Goal: Task Accomplishment & Management: Use online tool/utility

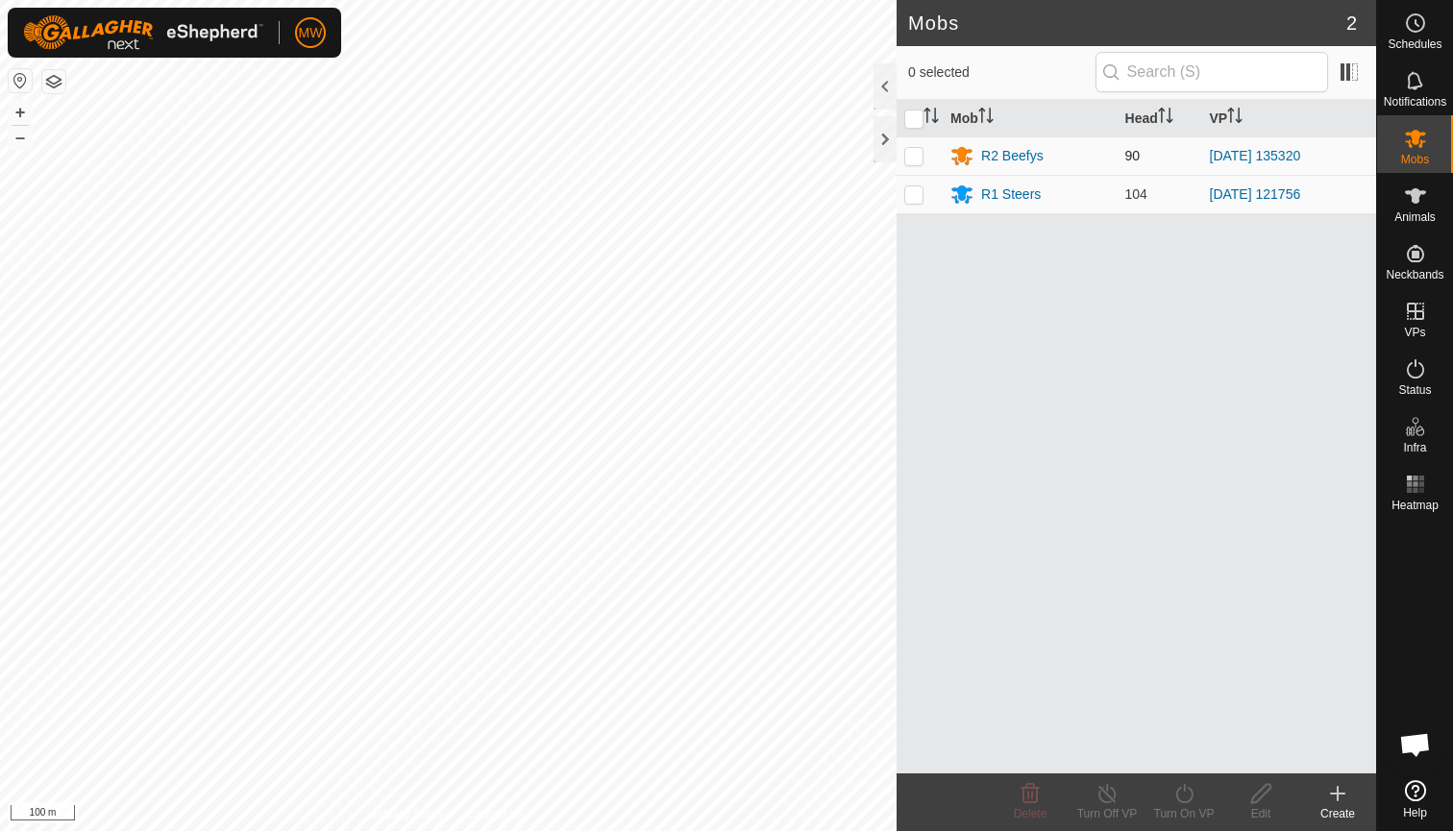
click at [916, 157] on p-checkbox at bounding box center [913, 155] width 19 height 15
checkbox input "true"
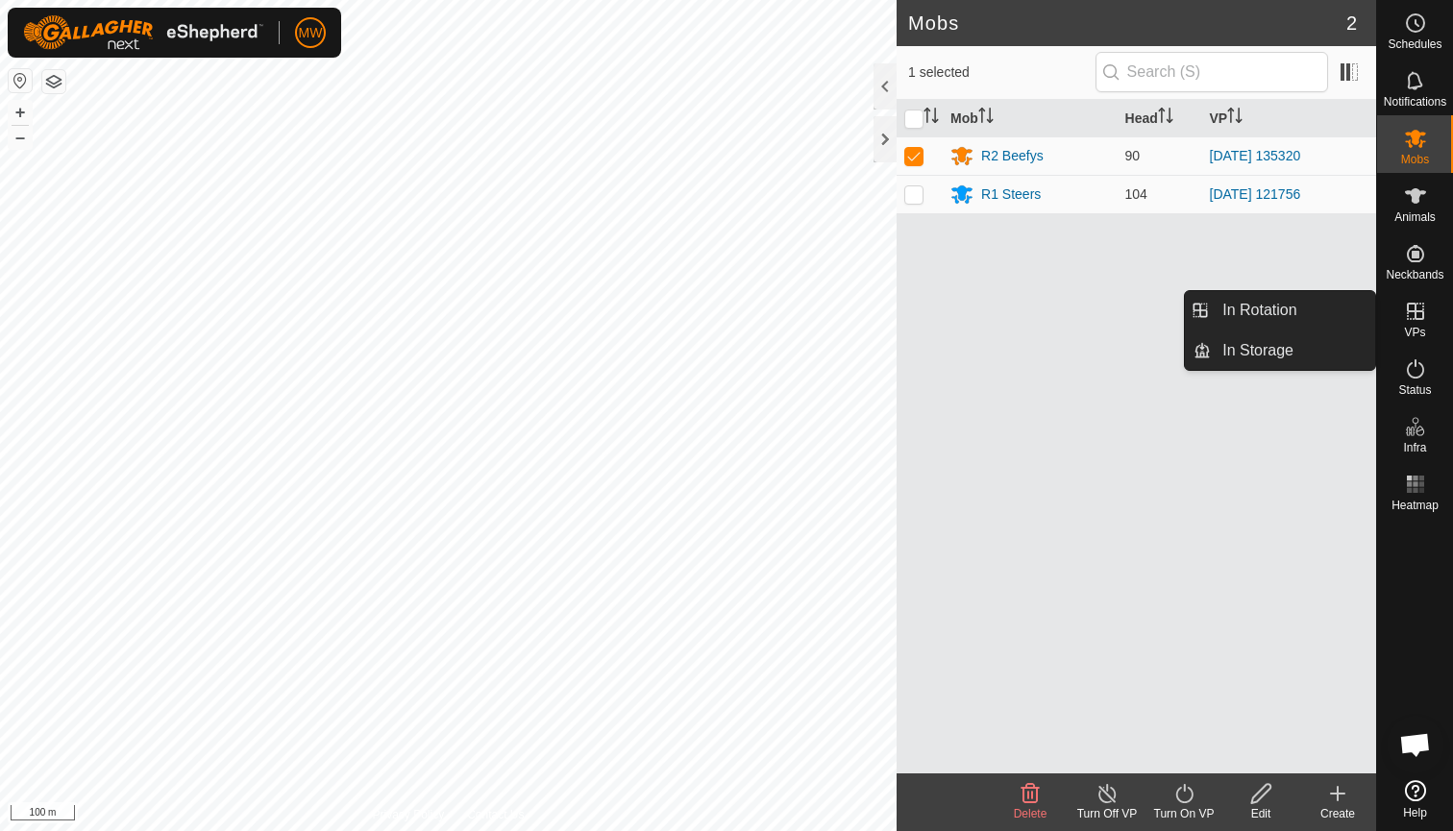
click at [1420, 318] on icon at bounding box center [1415, 311] width 17 height 17
click at [1306, 299] on link "In Rotation" at bounding box center [1293, 310] width 164 height 38
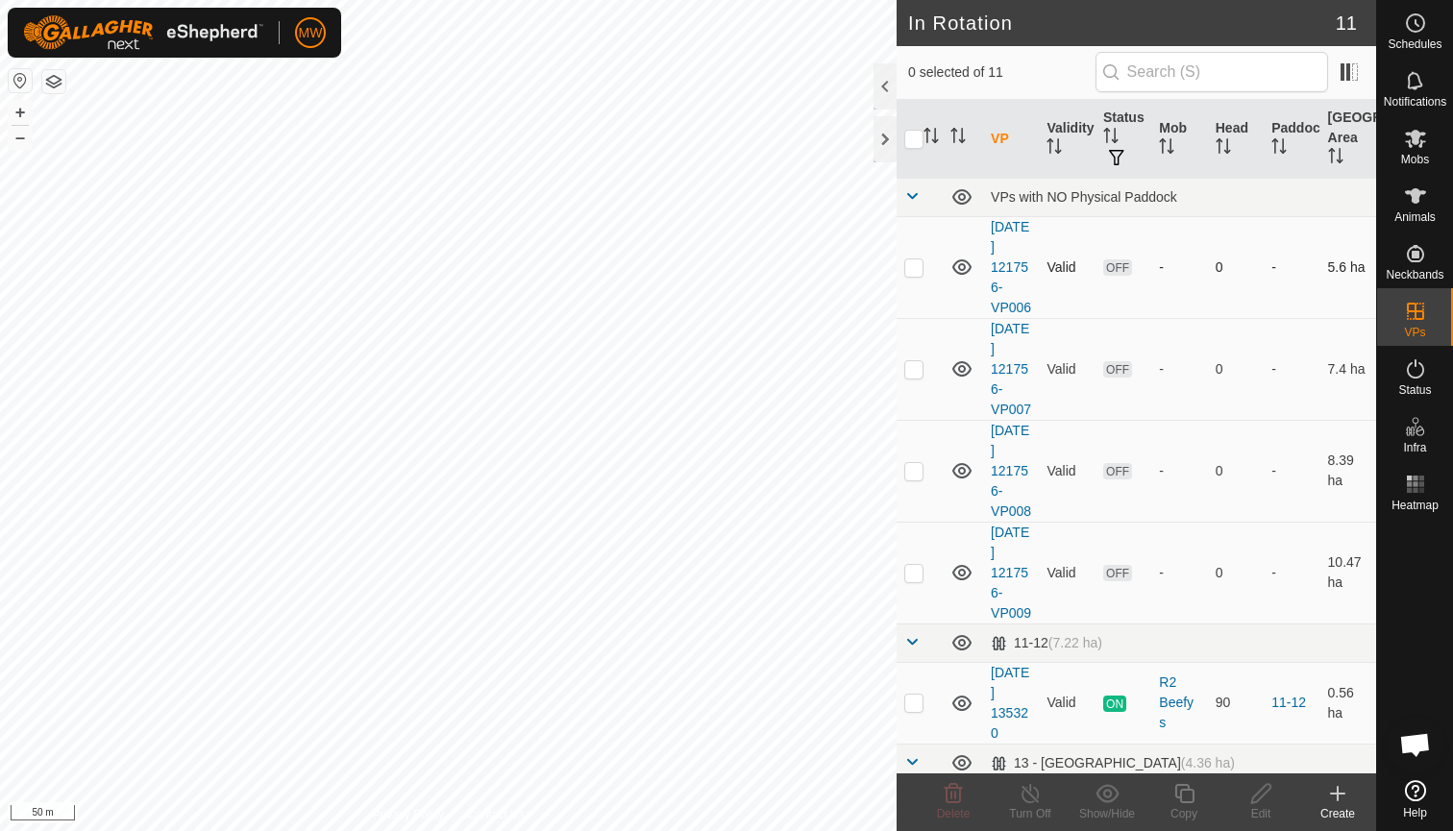
checkbox input "true"
click at [1182, 797] on icon at bounding box center [1185, 793] width 24 height 23
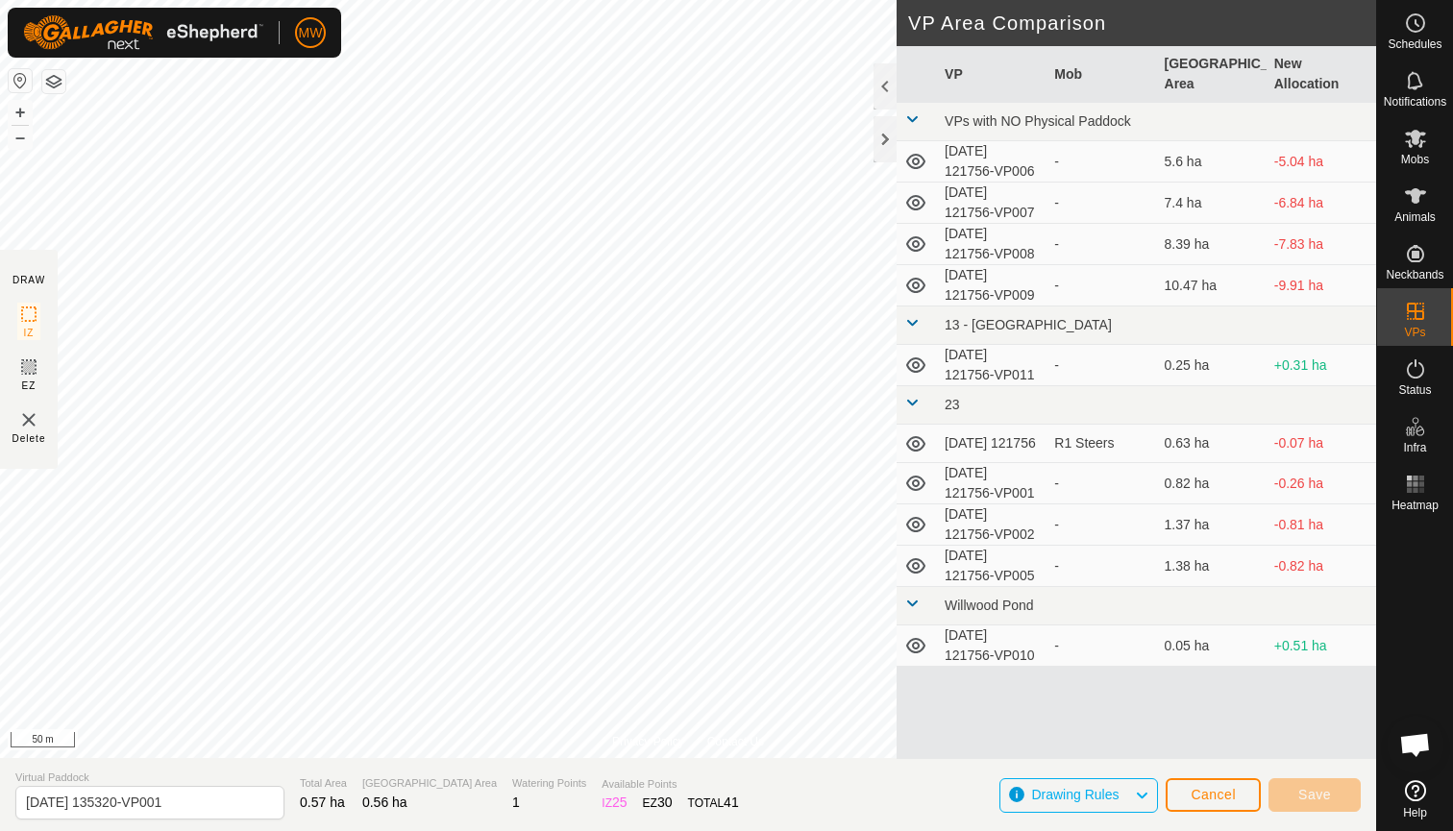
click at [595, 830] on div "Privacy Policy Contact Us 2025-08-27 135320 Type: Inclusion Zone 90 Animals + –…" at bounding box center [688, 415] width 1376 height 831
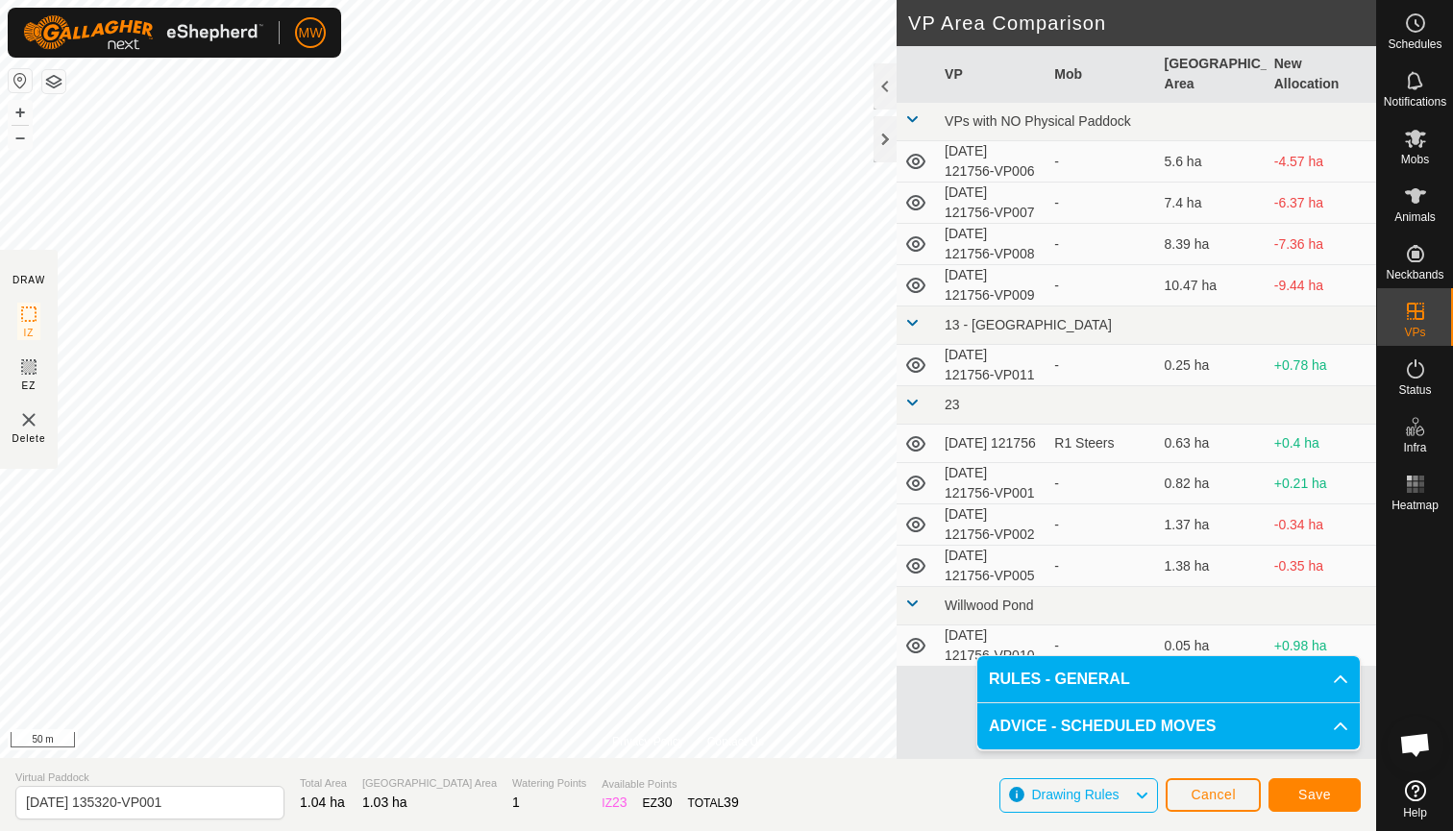
click at [1328, 794] on span "Save" at bounding box center [1314, 794] width 33 height 15
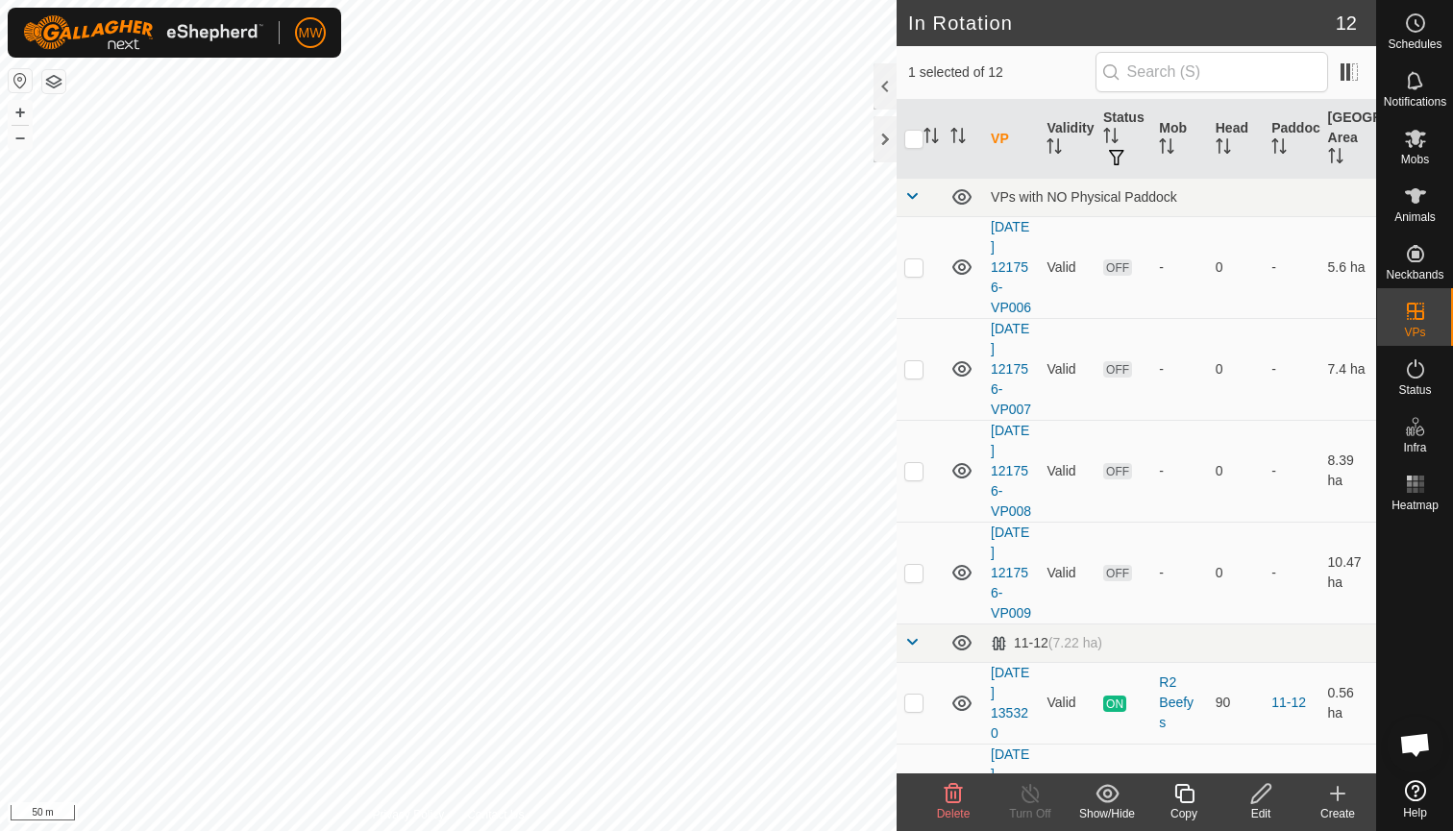
checkbox input "true"
click at [1181, 801] on icon at bounding box center [1184, 793] width 19 height 19
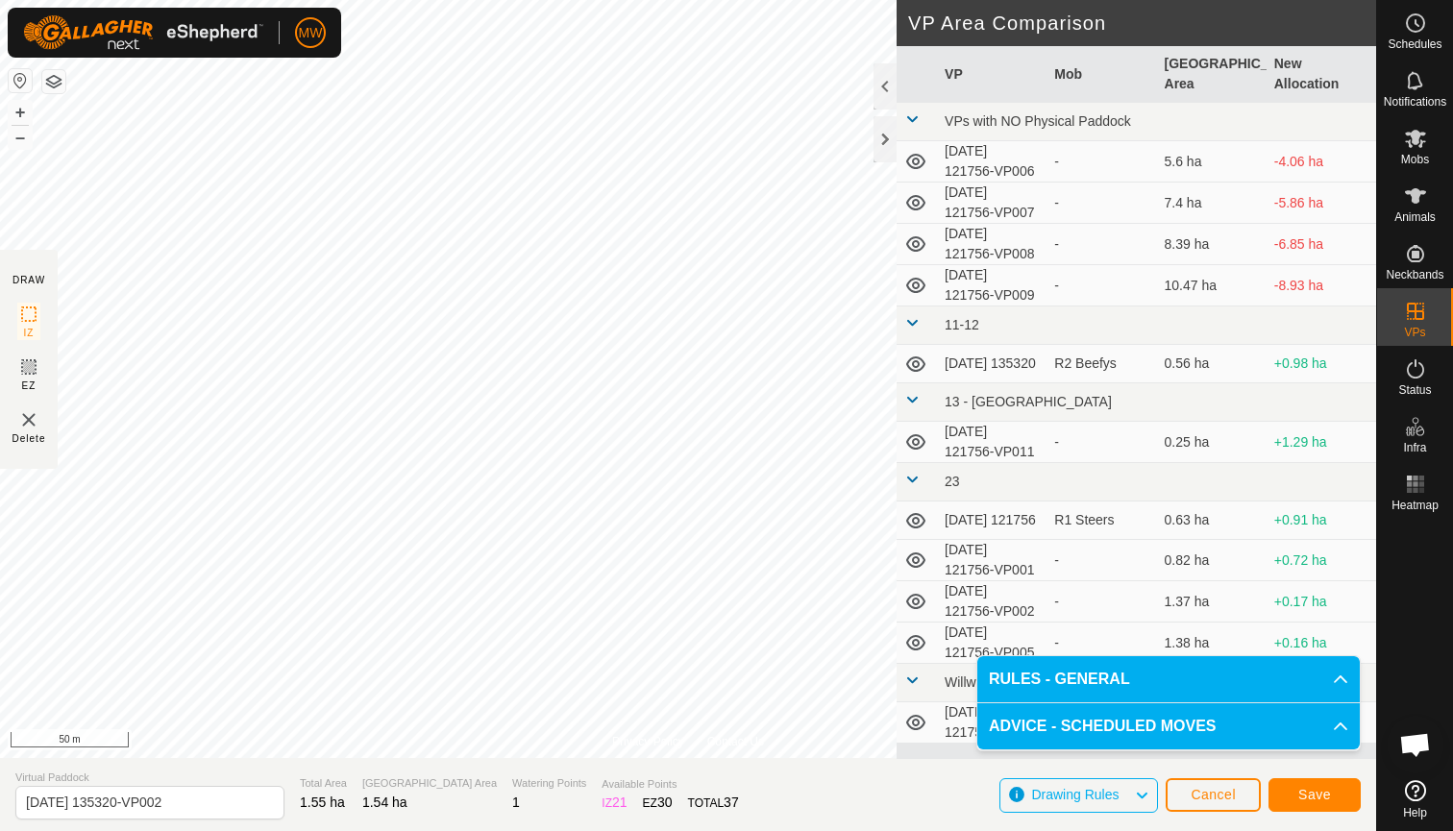
click at [1321, 795] on span "Save" at bounding box center [1314, 794] width 33 height 15
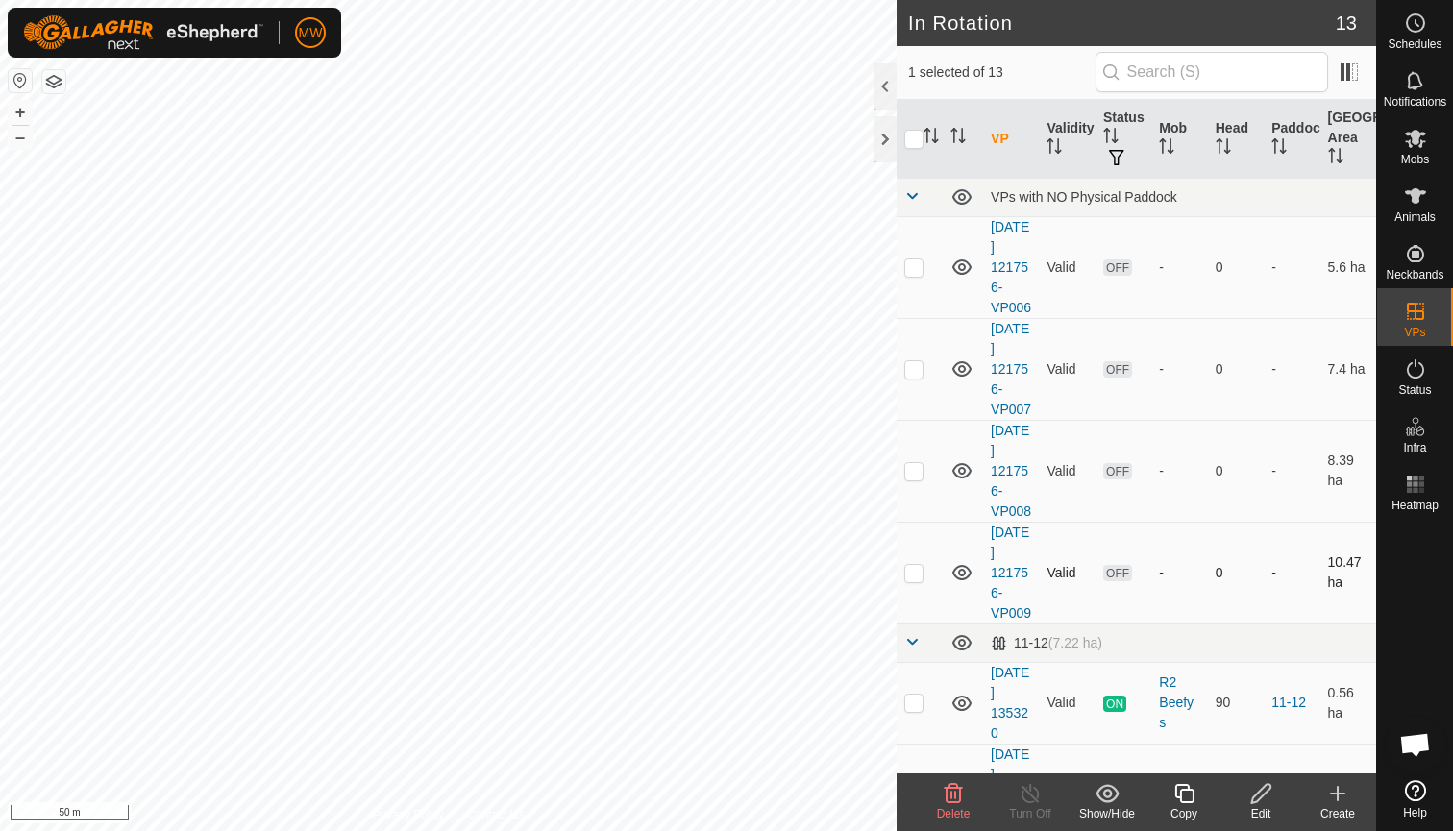
checkbox input "true"
click at [1186, 805] on div "Copy" at bounding box center [1184, 813] width 77 height 17
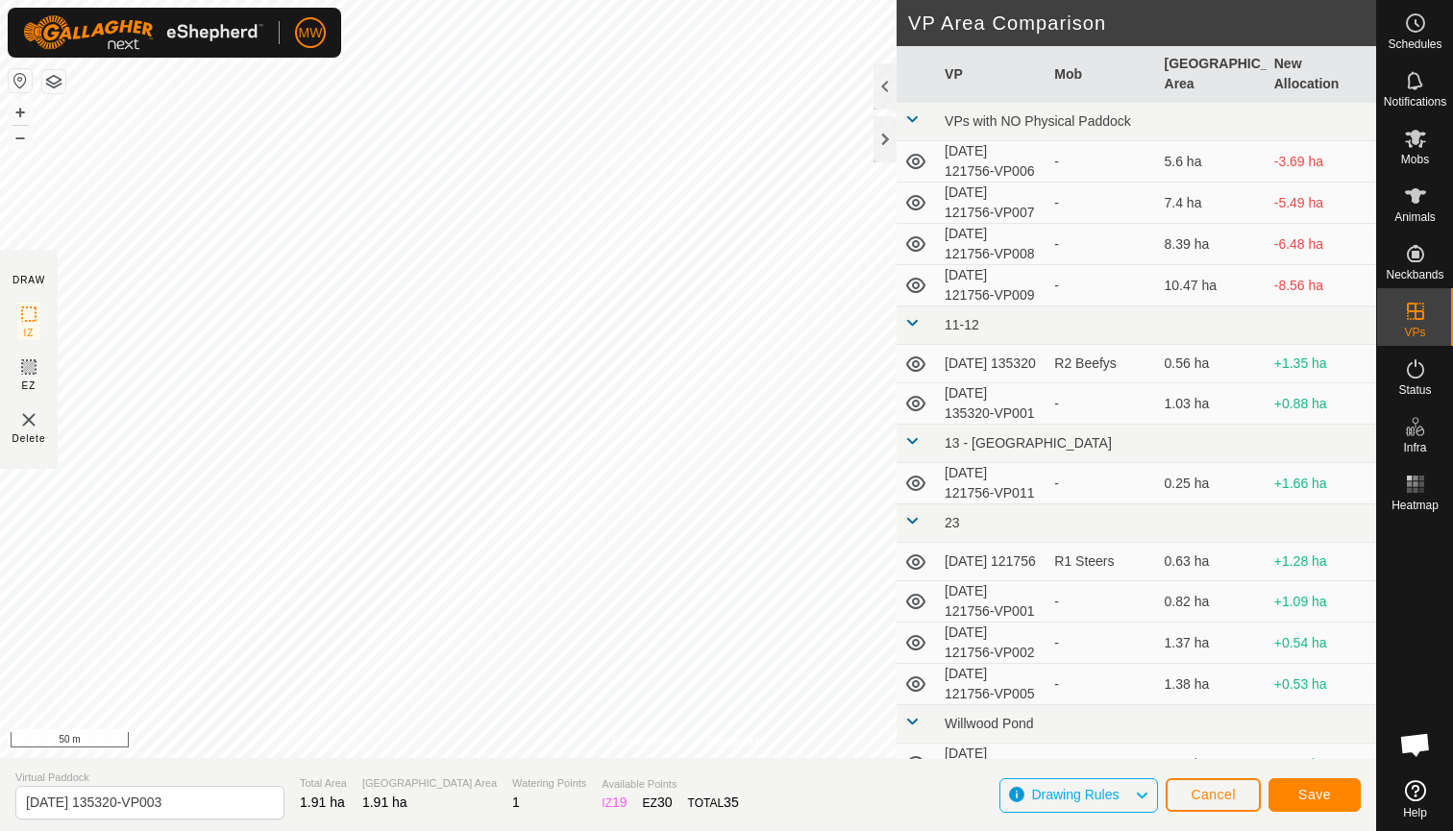
click at [1326, 793] on span "Save" at bounding box center [1314, 794] width 33 height 15
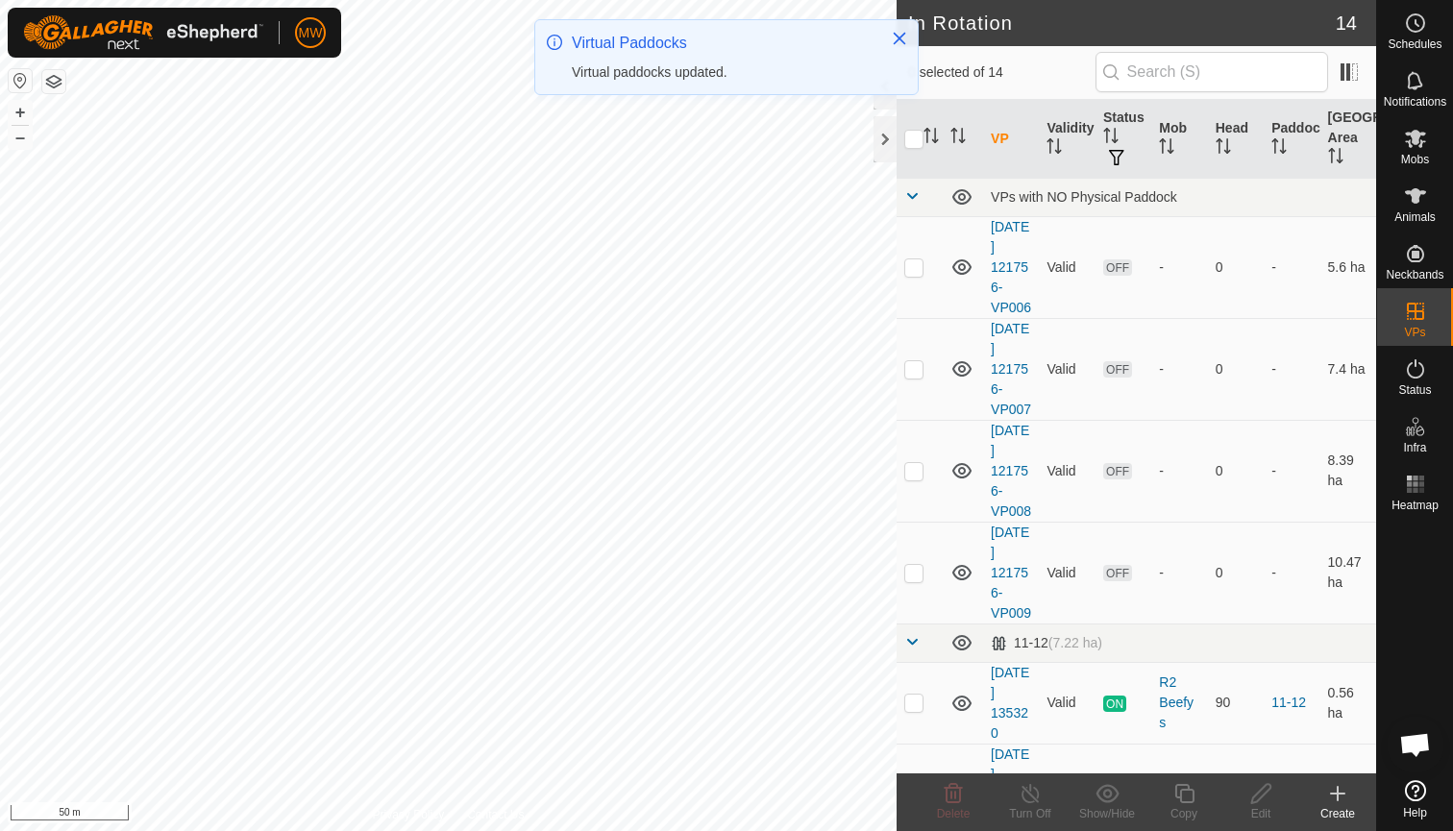
checkbox input "true"
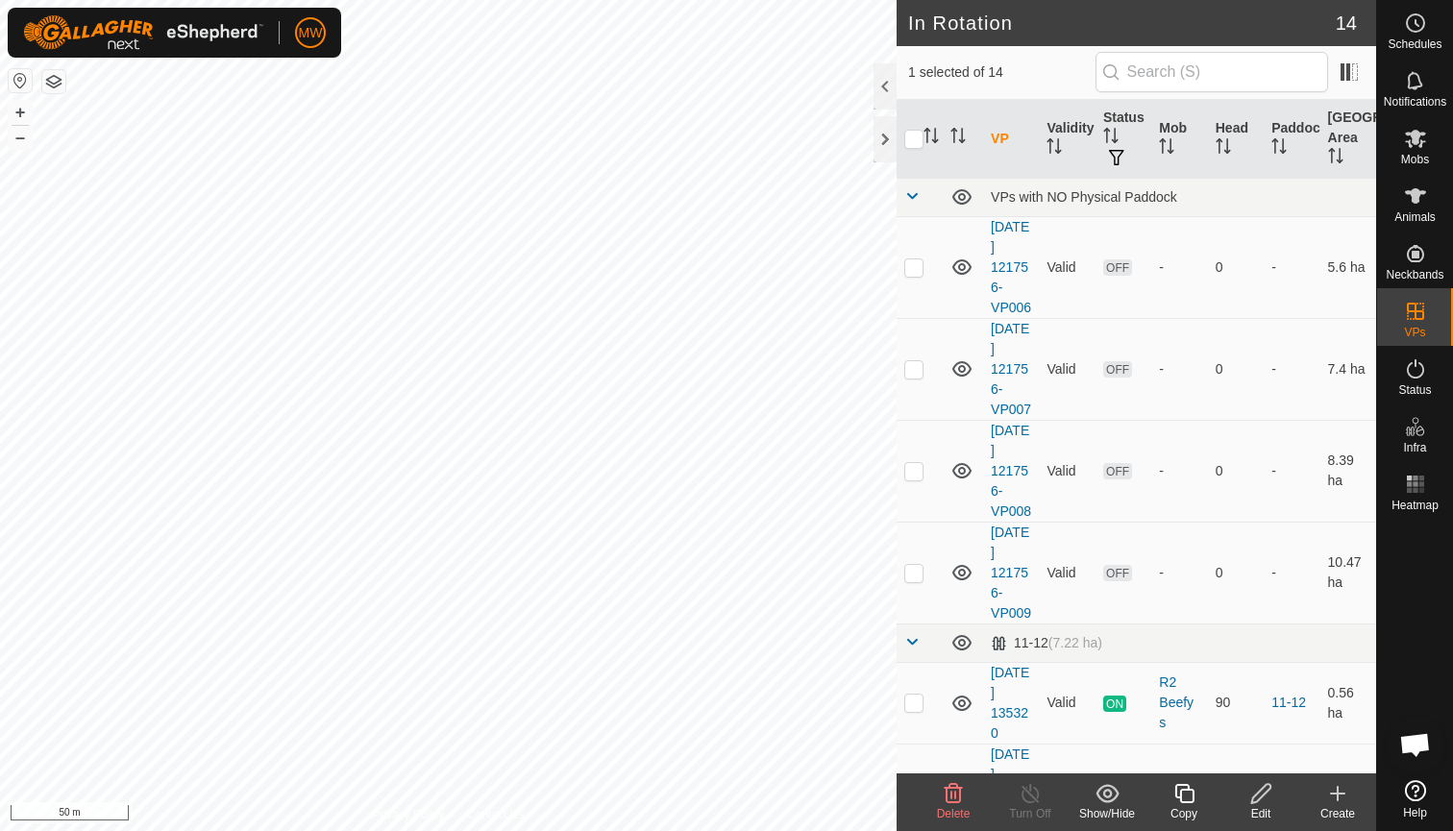
click at [1179, 799] on icon at bounding box center [1184, 793] width 19 height 19
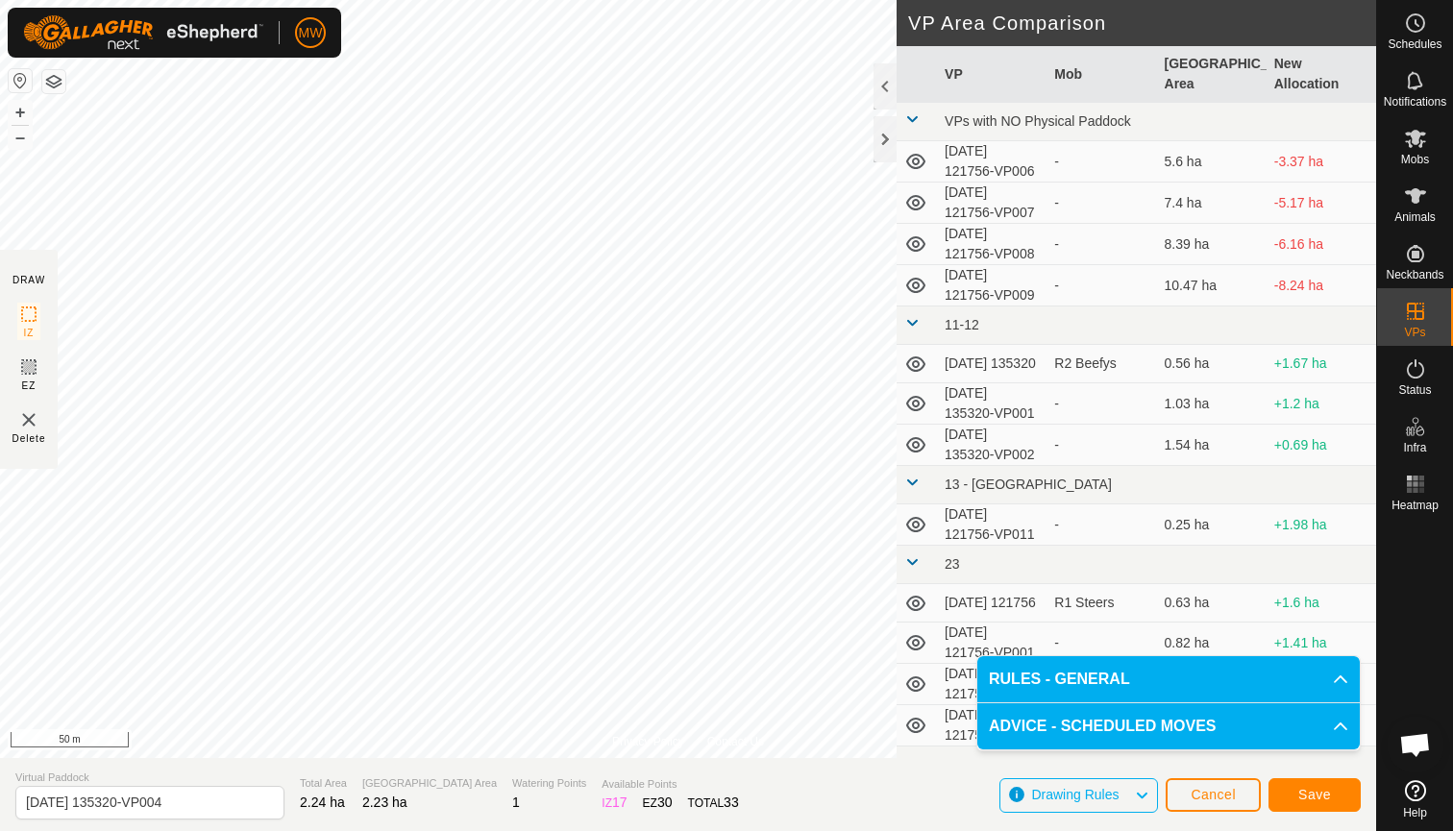
click at [1315, 793] on span "Save" at bounding box center [1314, 794] width 33 height 15
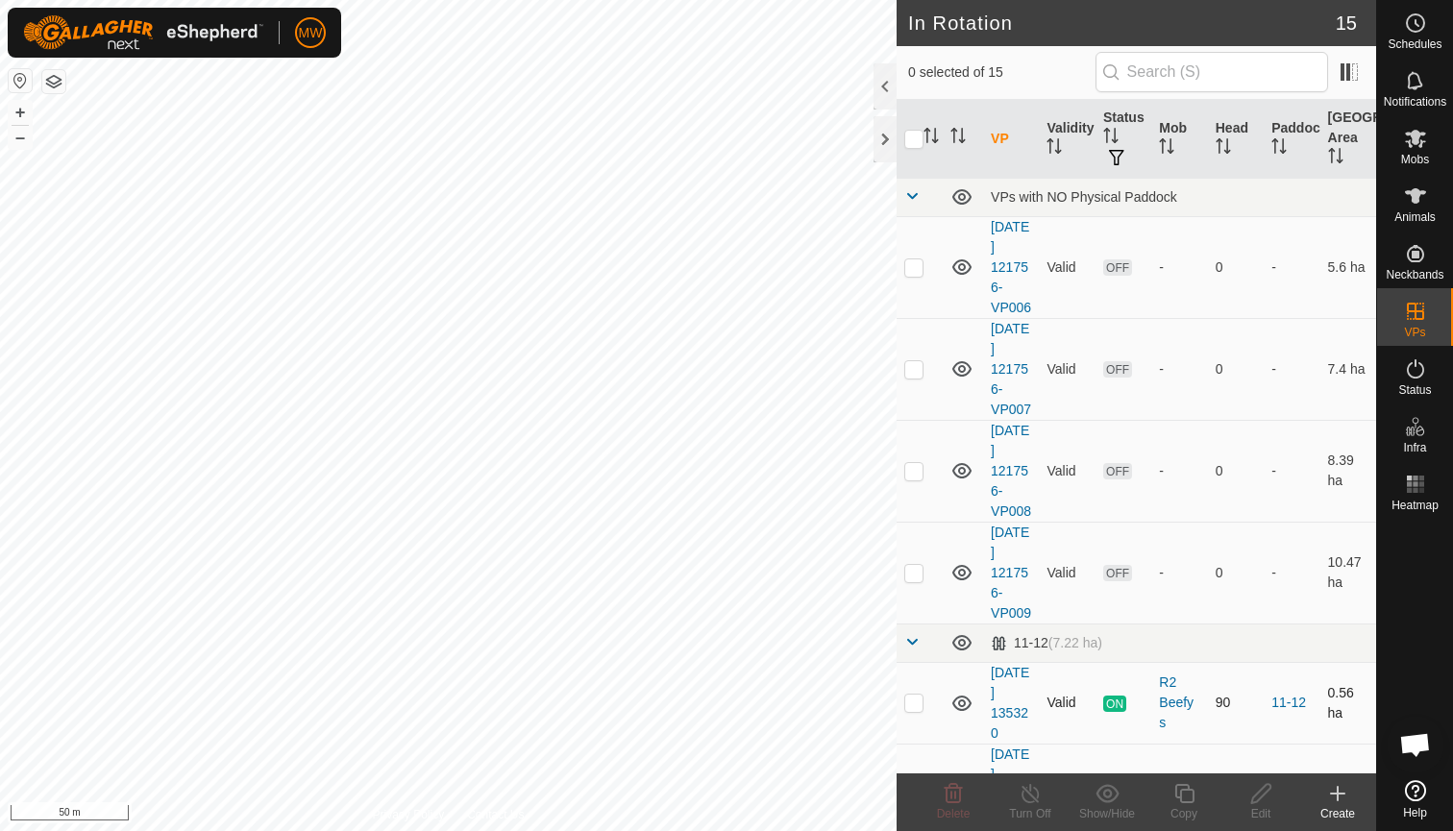
checkbox input "true"
checkbox input "false"
checkbox input "true"
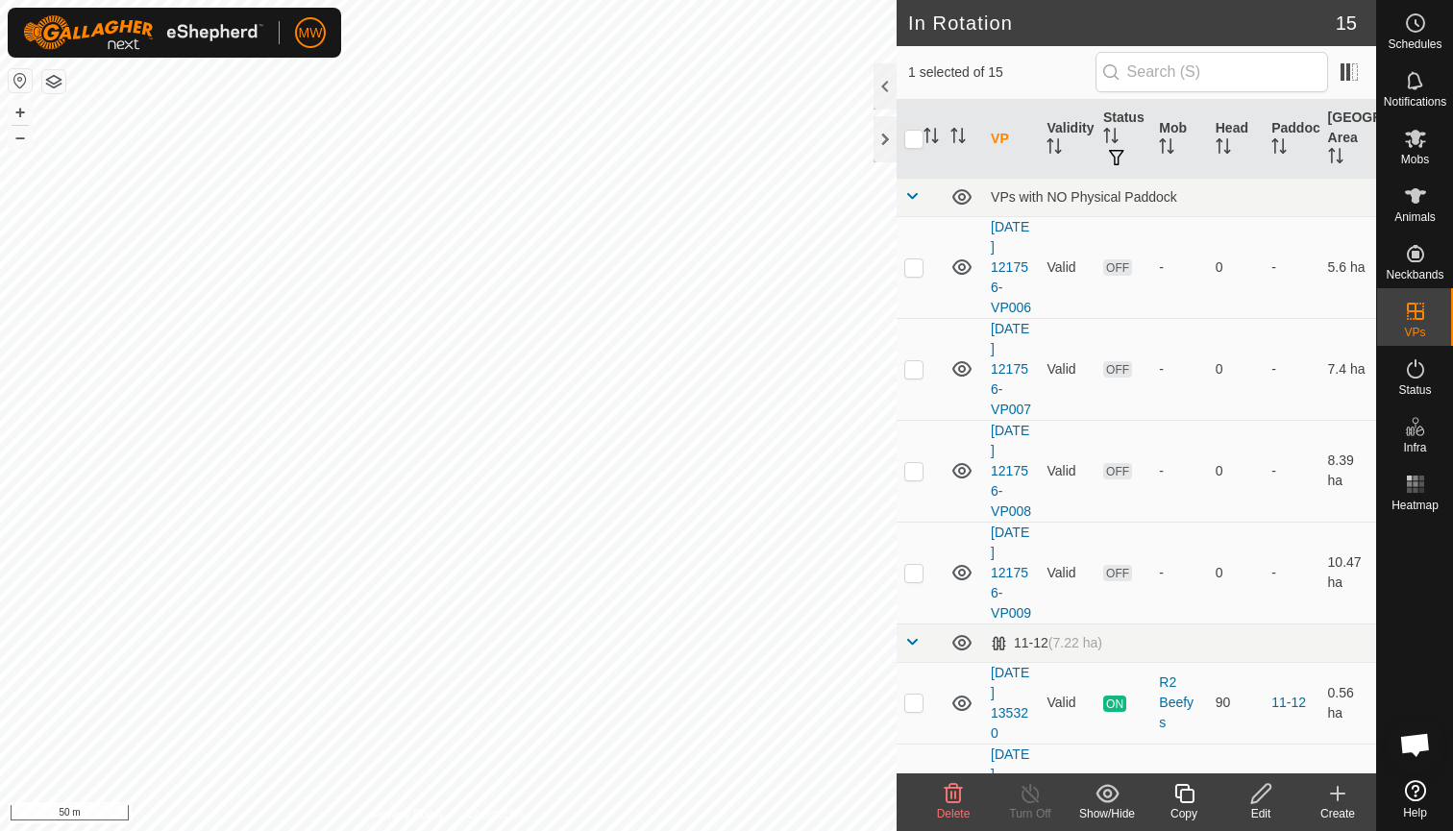
click at [1190, 805] on div "Copy" at bounding box center [1184, 813] width 77 height 17
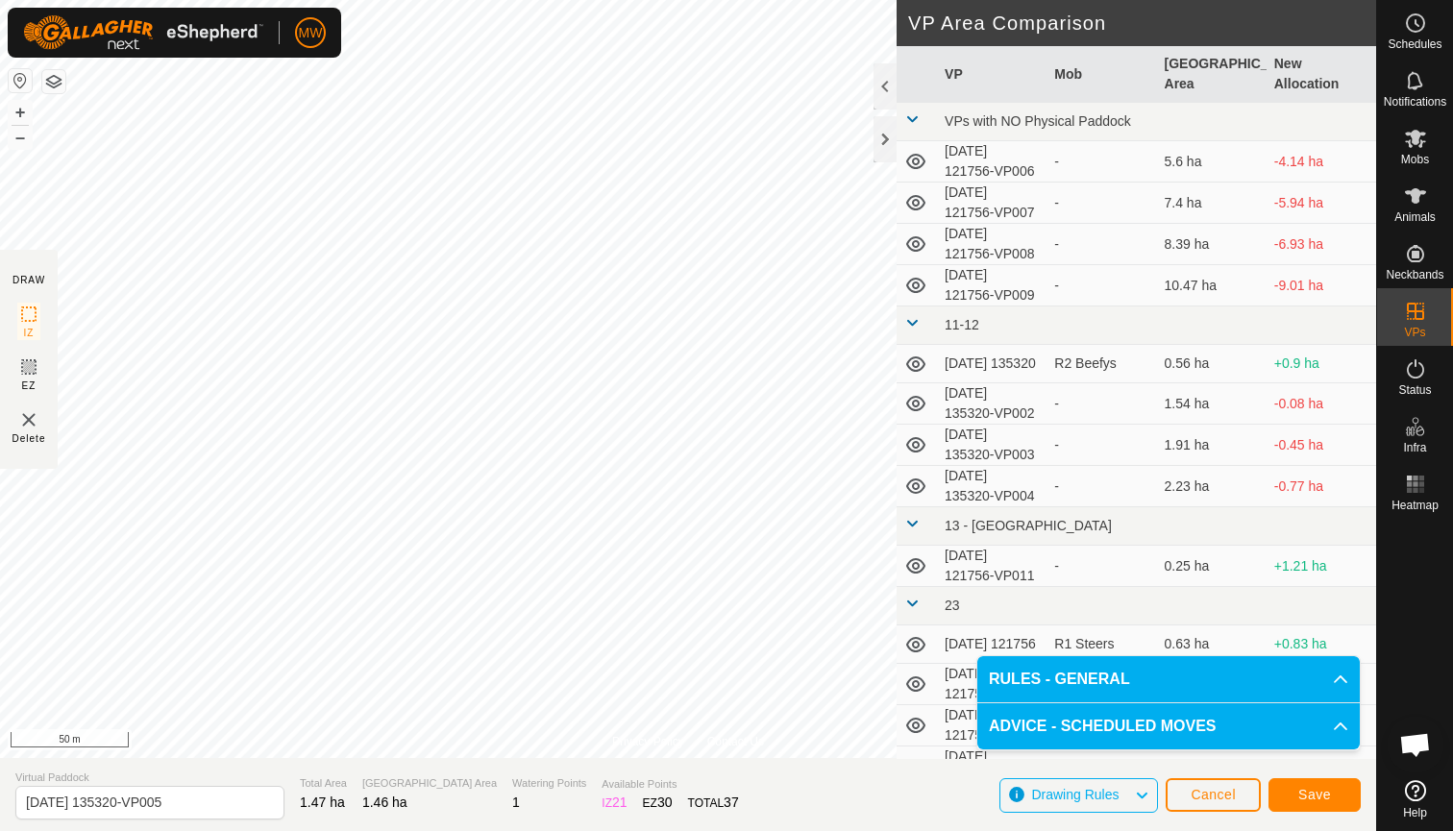
click at [1323, 795] on span "Save" at bounding box center [1314, 794] width 33 height 15
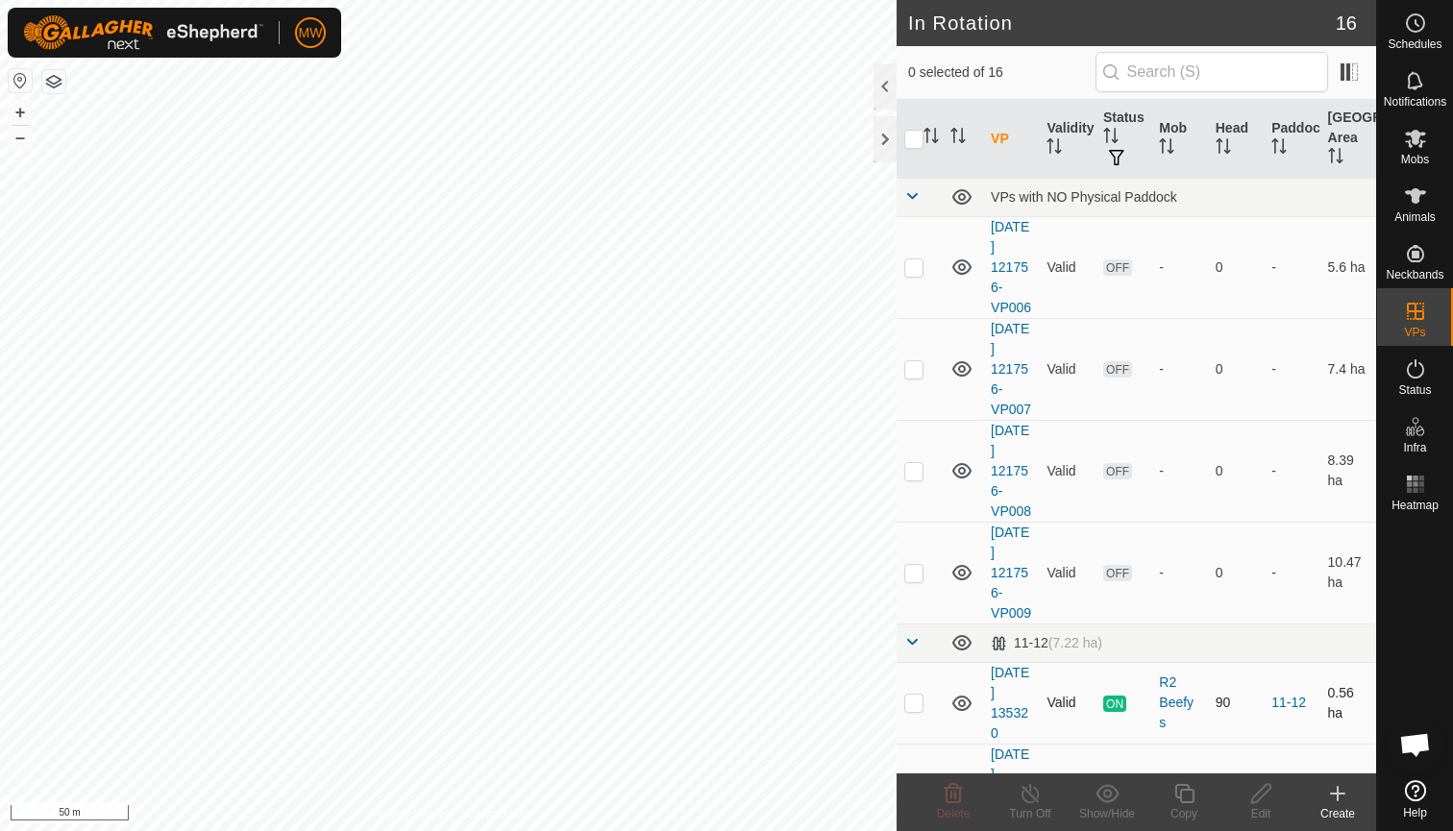
checkbox input "true"
click at [1187, 794] on icon at bounding box center [1185, 793] width 24 height 23
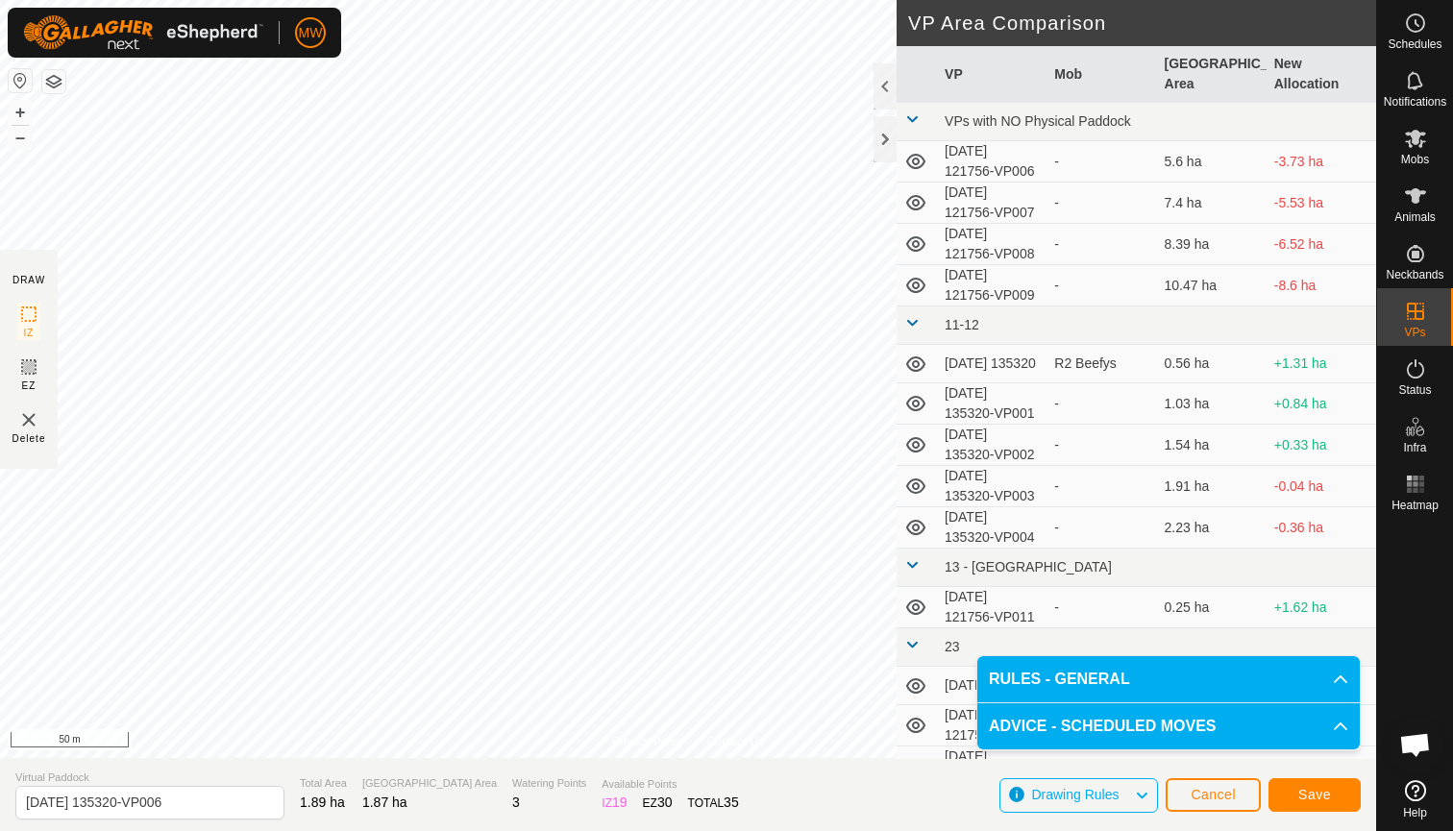
click at [1330, 795] on span "Save" at bounding box center [1314, 794] width 33 height 15
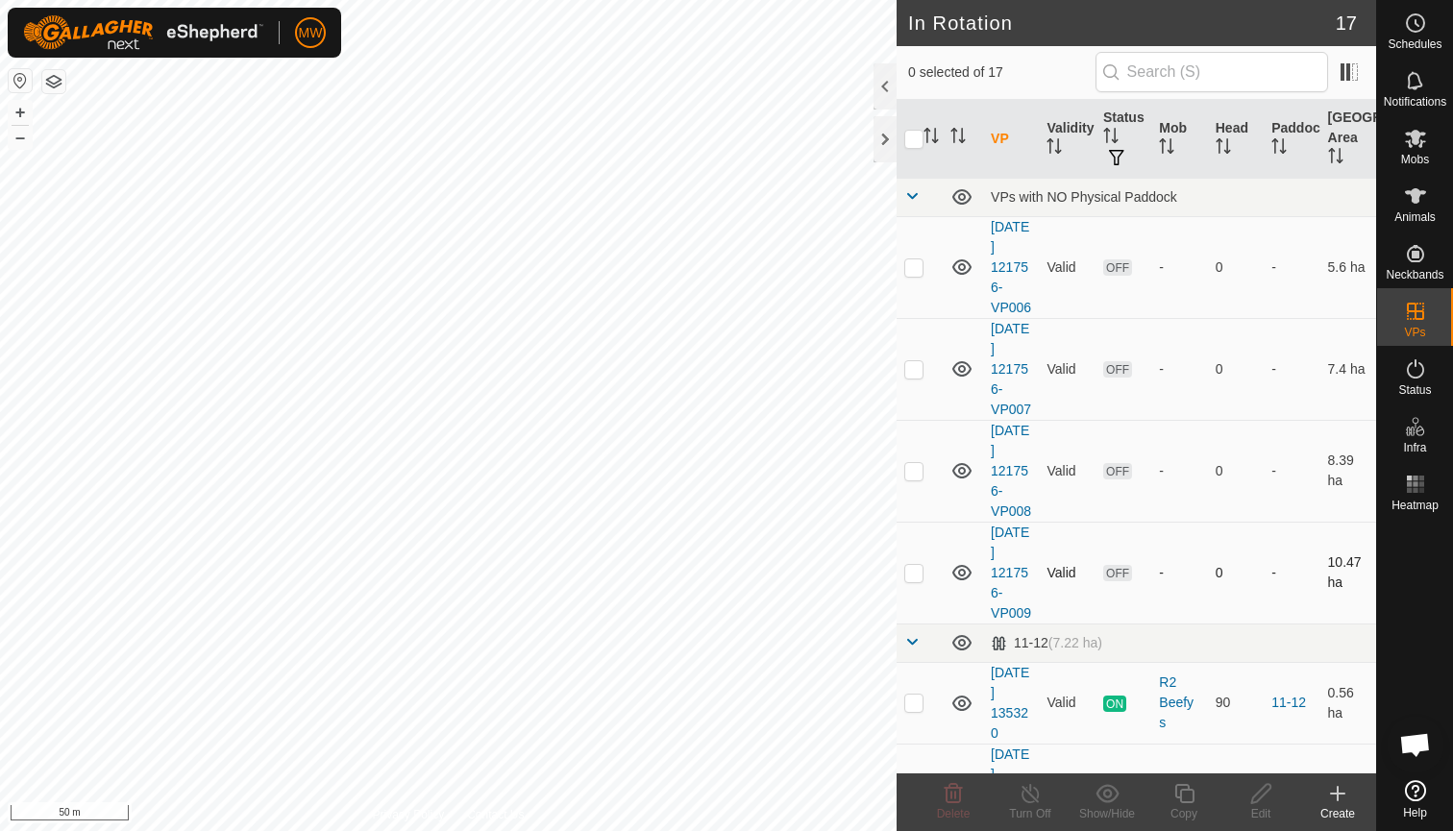
checkbox input "true"
checkbox input "false"
checkbox input "true"
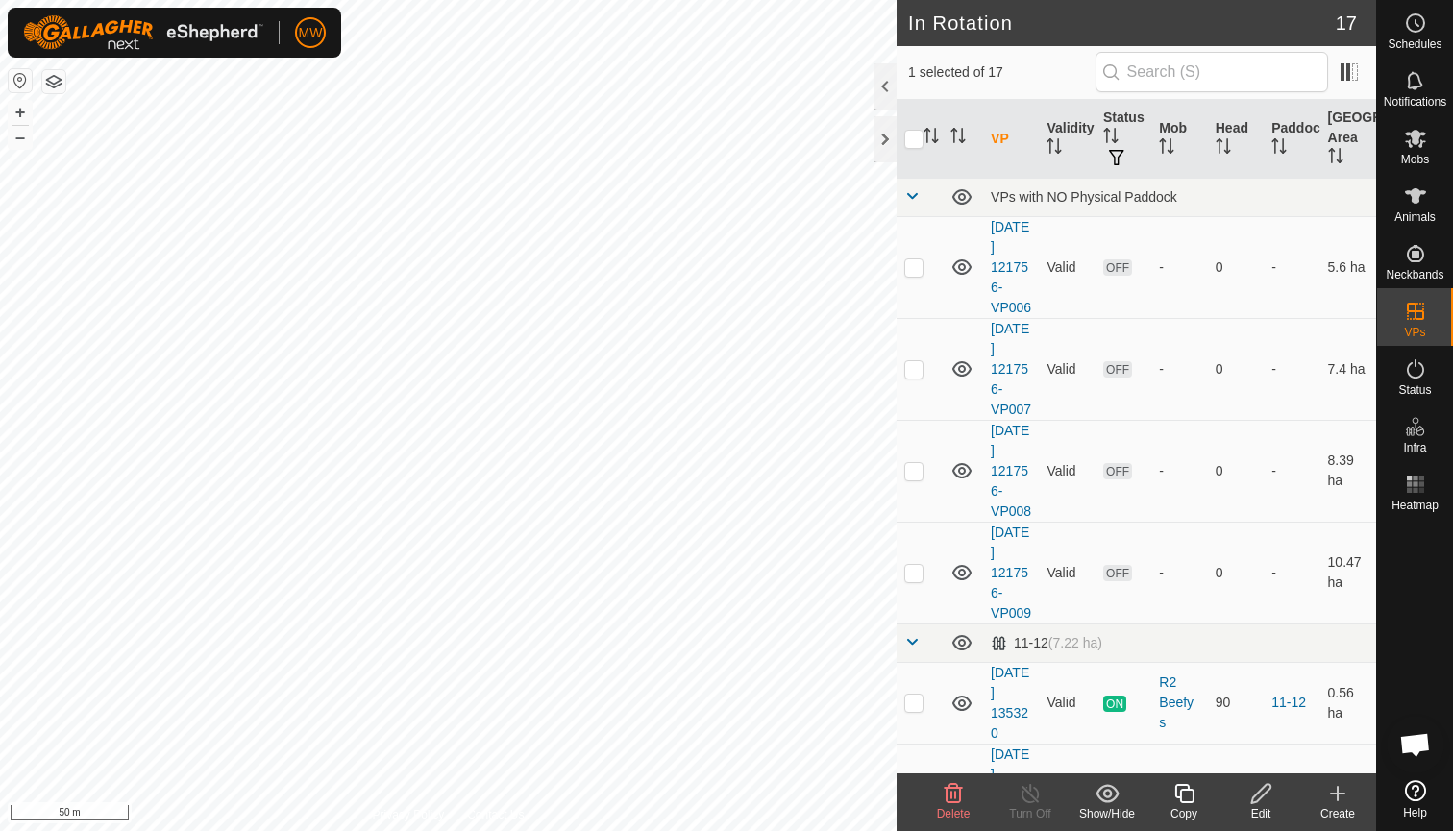
checkbox input "true"
checkbox input "false"
click at [1419, 137] on icon at bounding box center [1415, 139] width 21 height 18
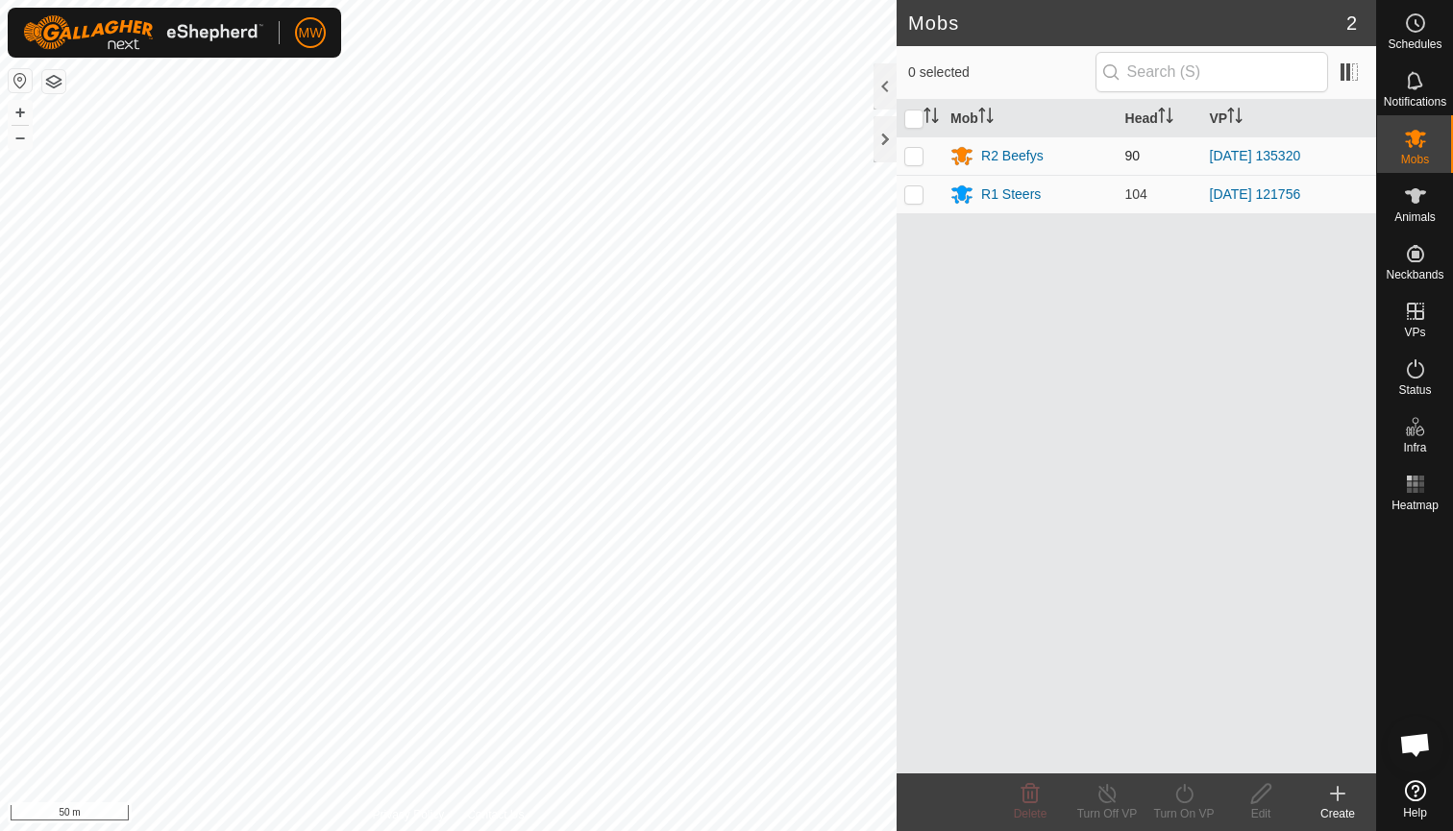
click at [915, 157] on p-checkbox at bounding box center [913, 155] width 19 height 15
checkbox input "true"
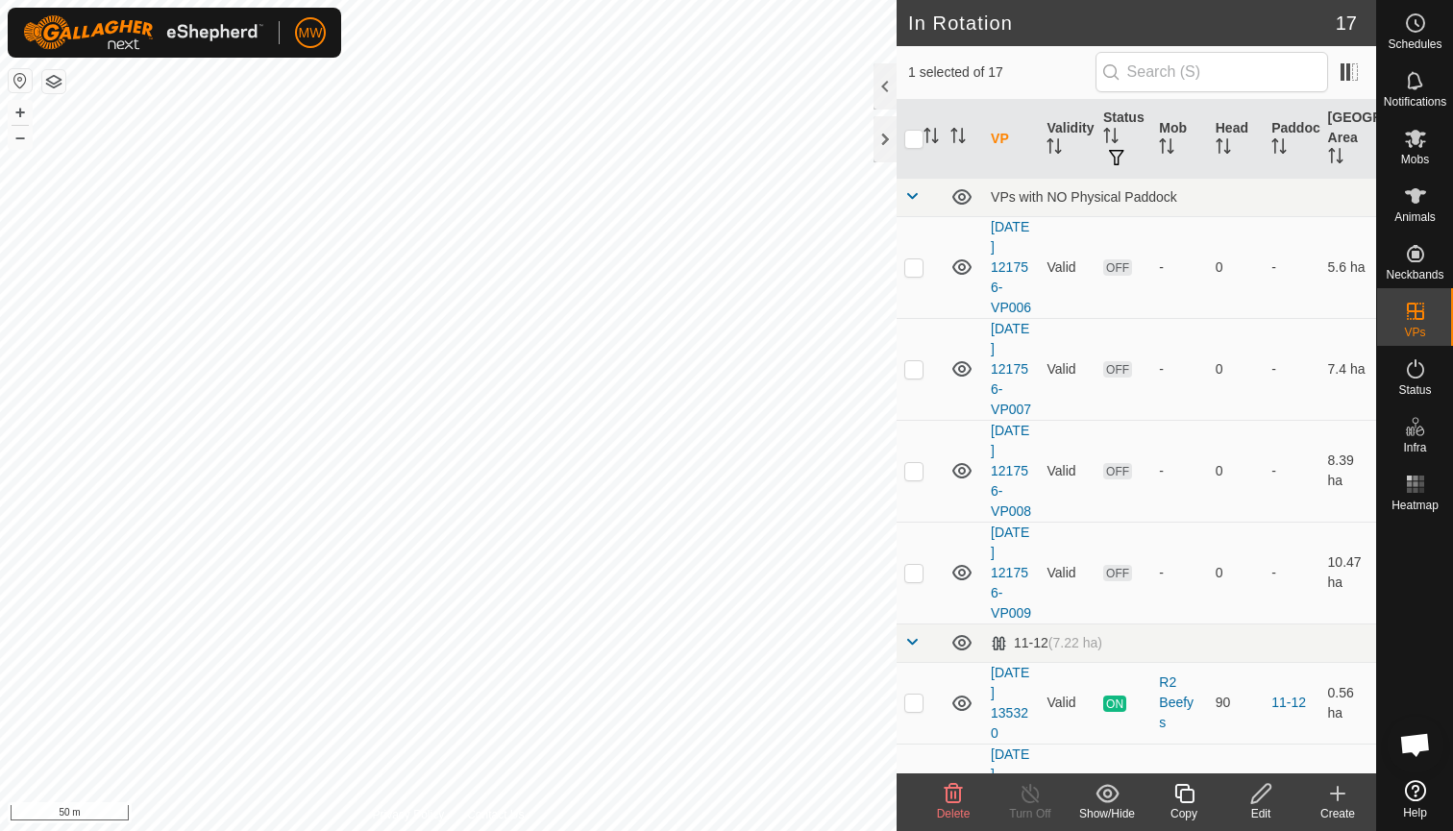
checkbox input "false"
checkbox input "true"
checkbox input "false"
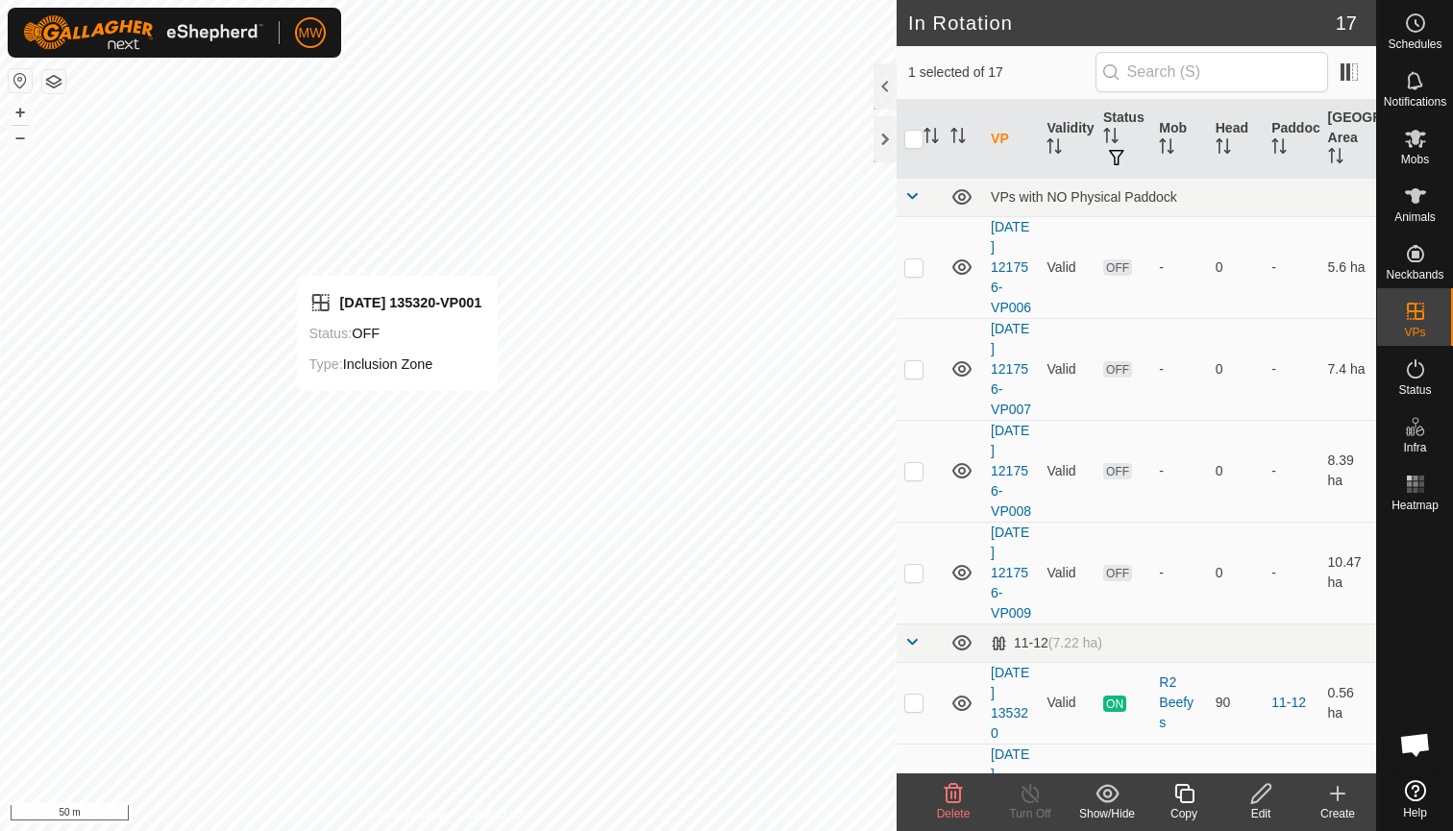
checkbox input "true"
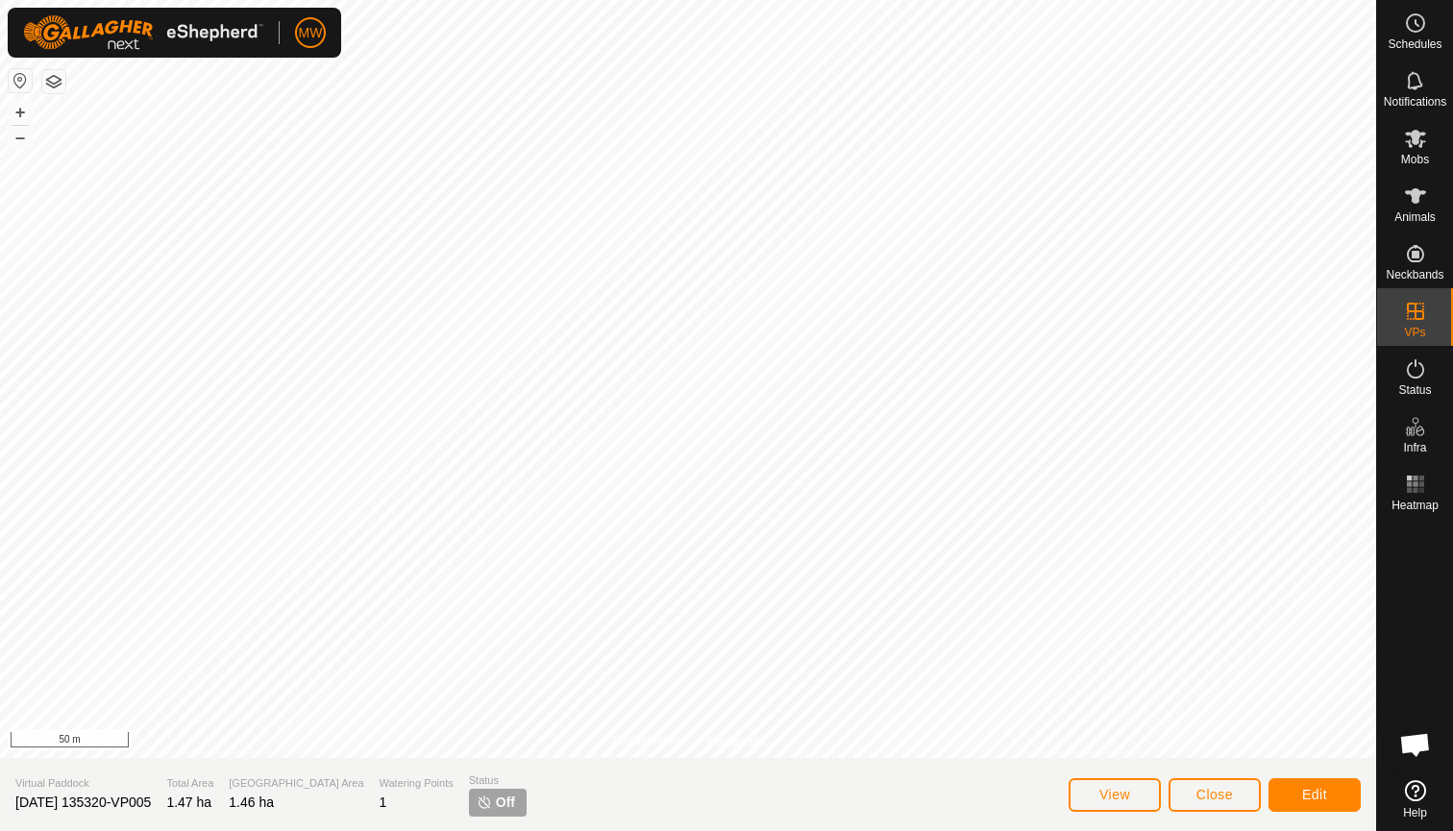
click at [1220, 788] on span "Close" at bounding box center [1215, 794] width 37 height 15
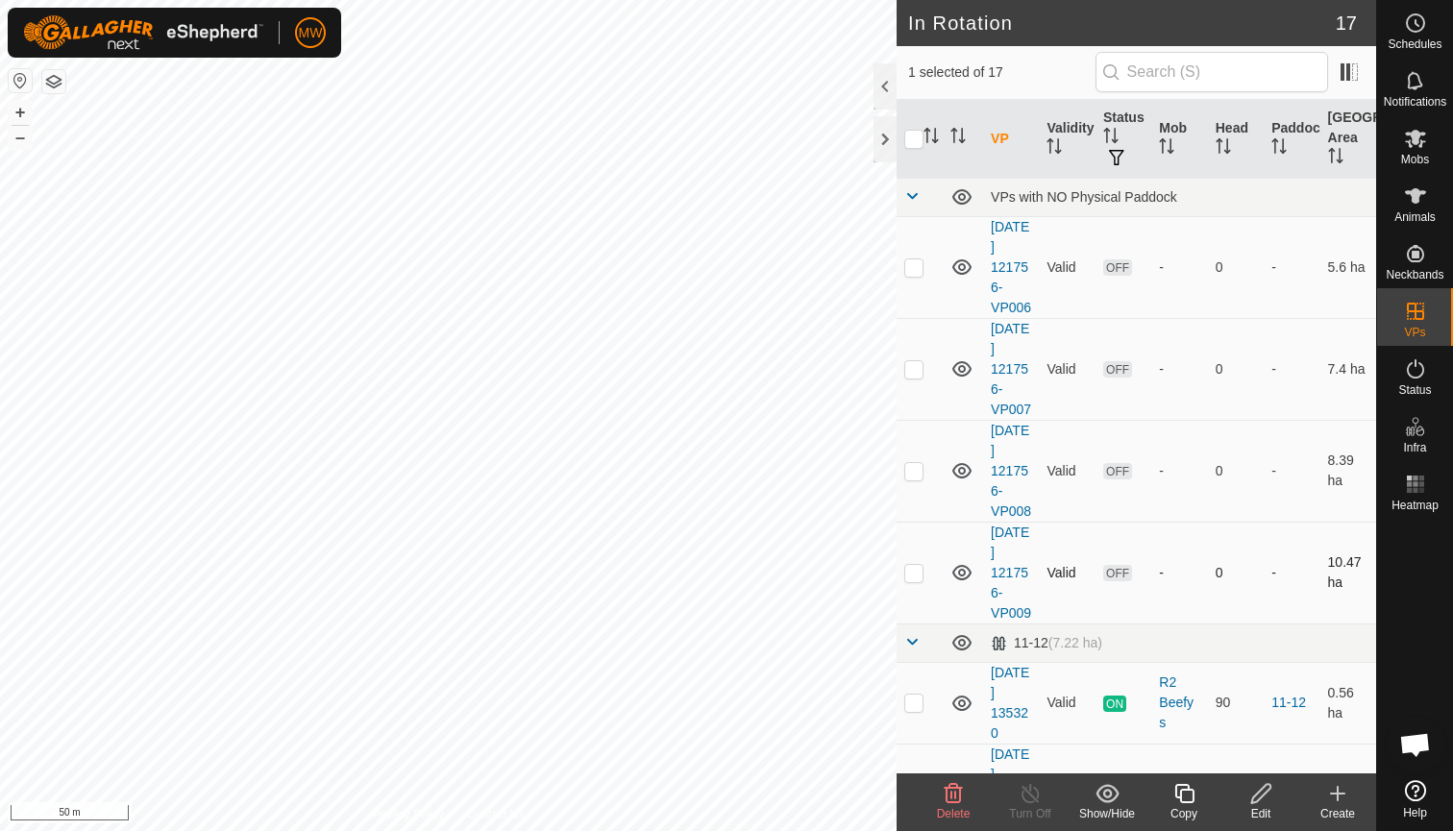
checkbox input "false"
checkbox input "true"
checkbox input "false"
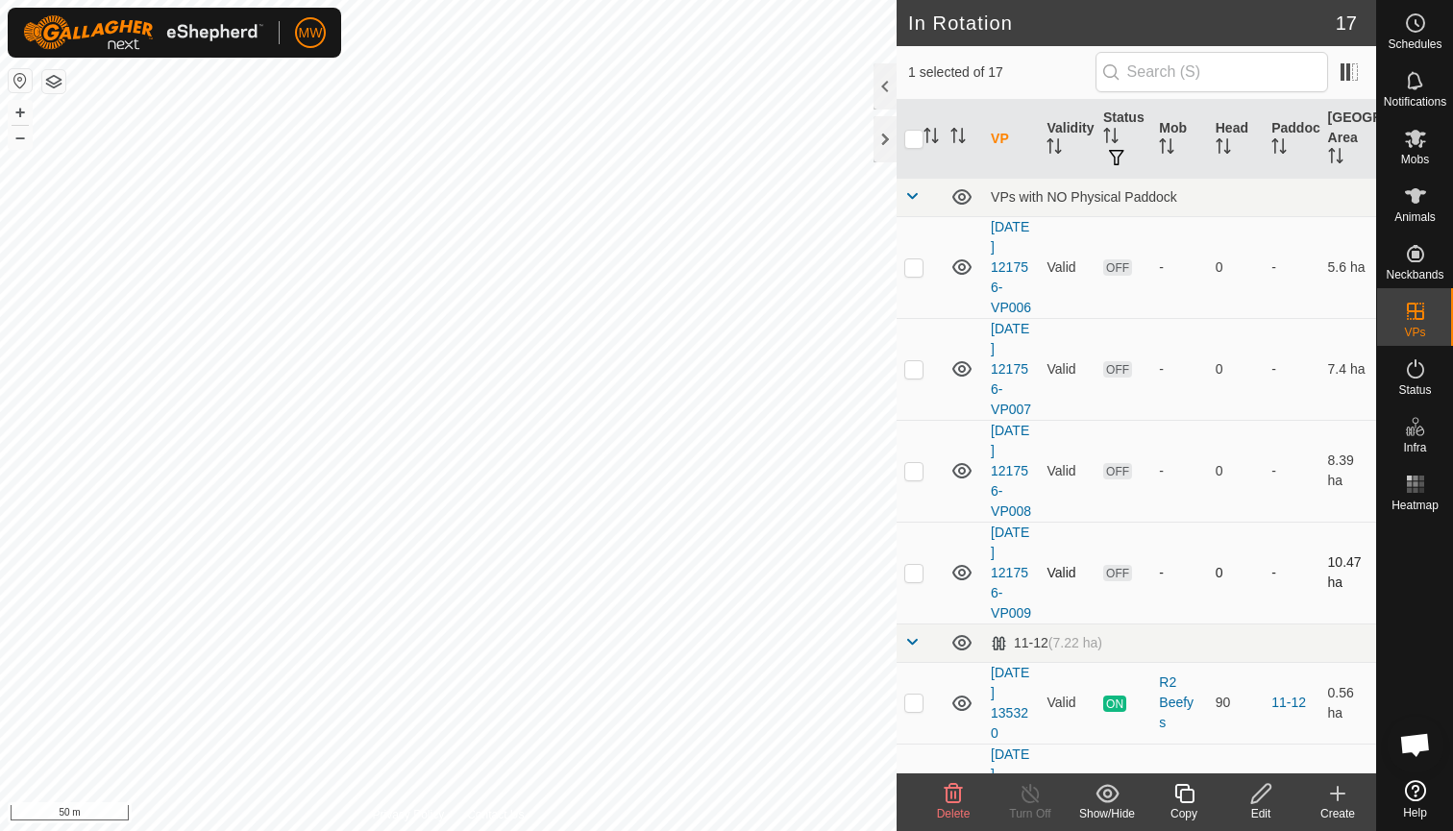
checkbox input "false"
checkbox input "true"
checkbox input "false"
checkbox input "true"
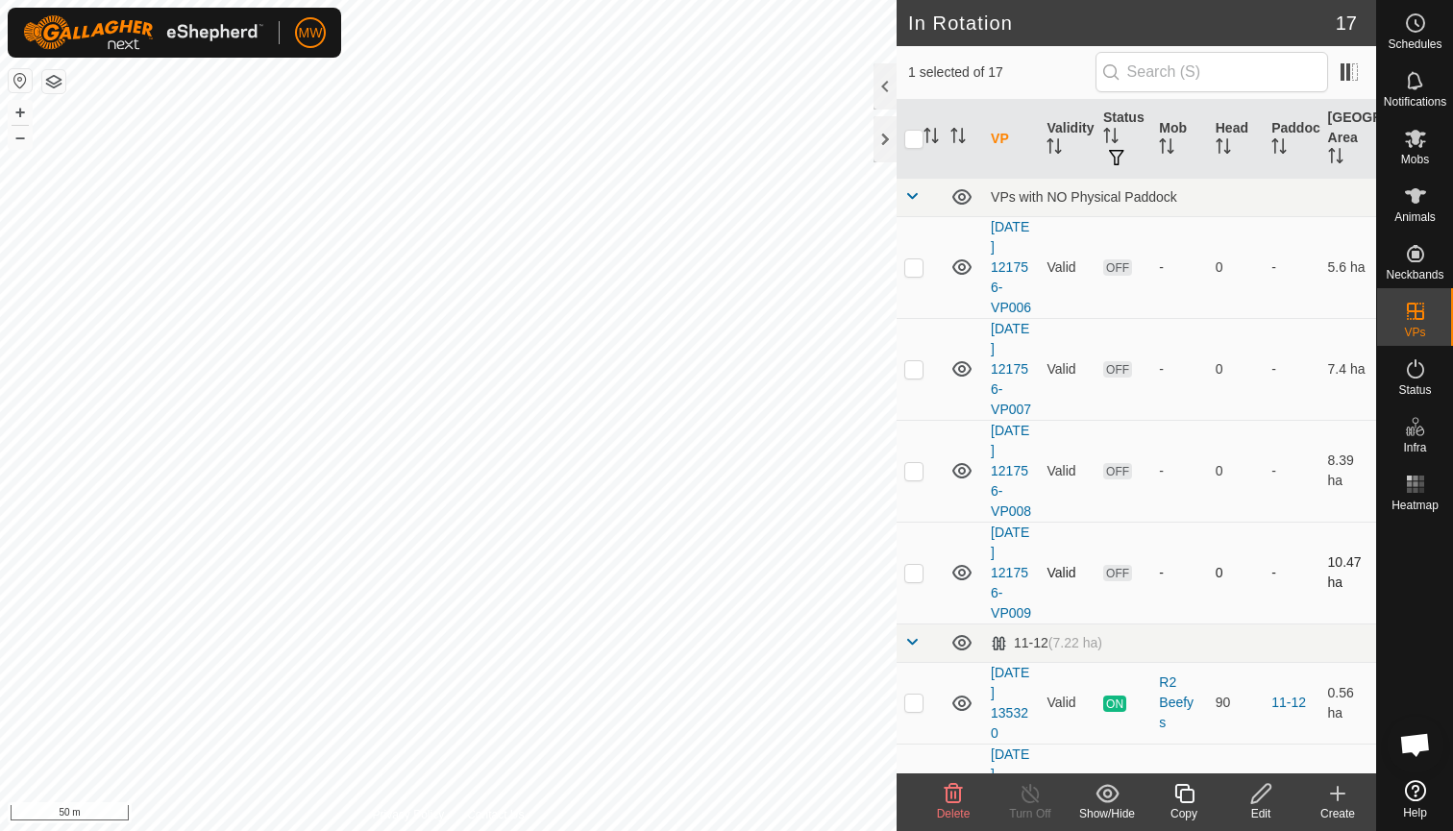
checkbox input "false"
checkbox input "true"
checkbox input "false"
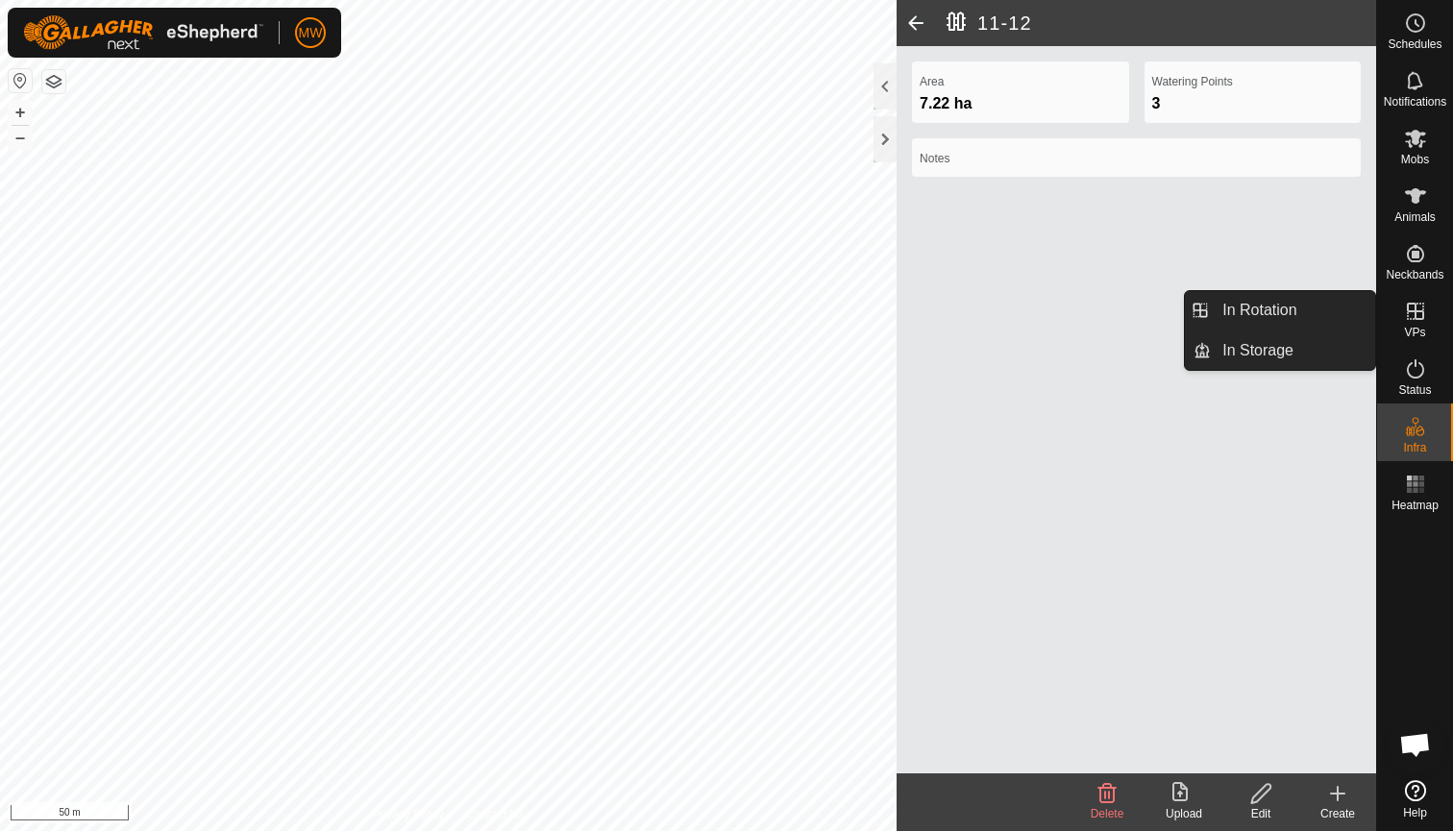
click at [1422, 319] on icon at bounding box center [1415, 311] width 17 height 17
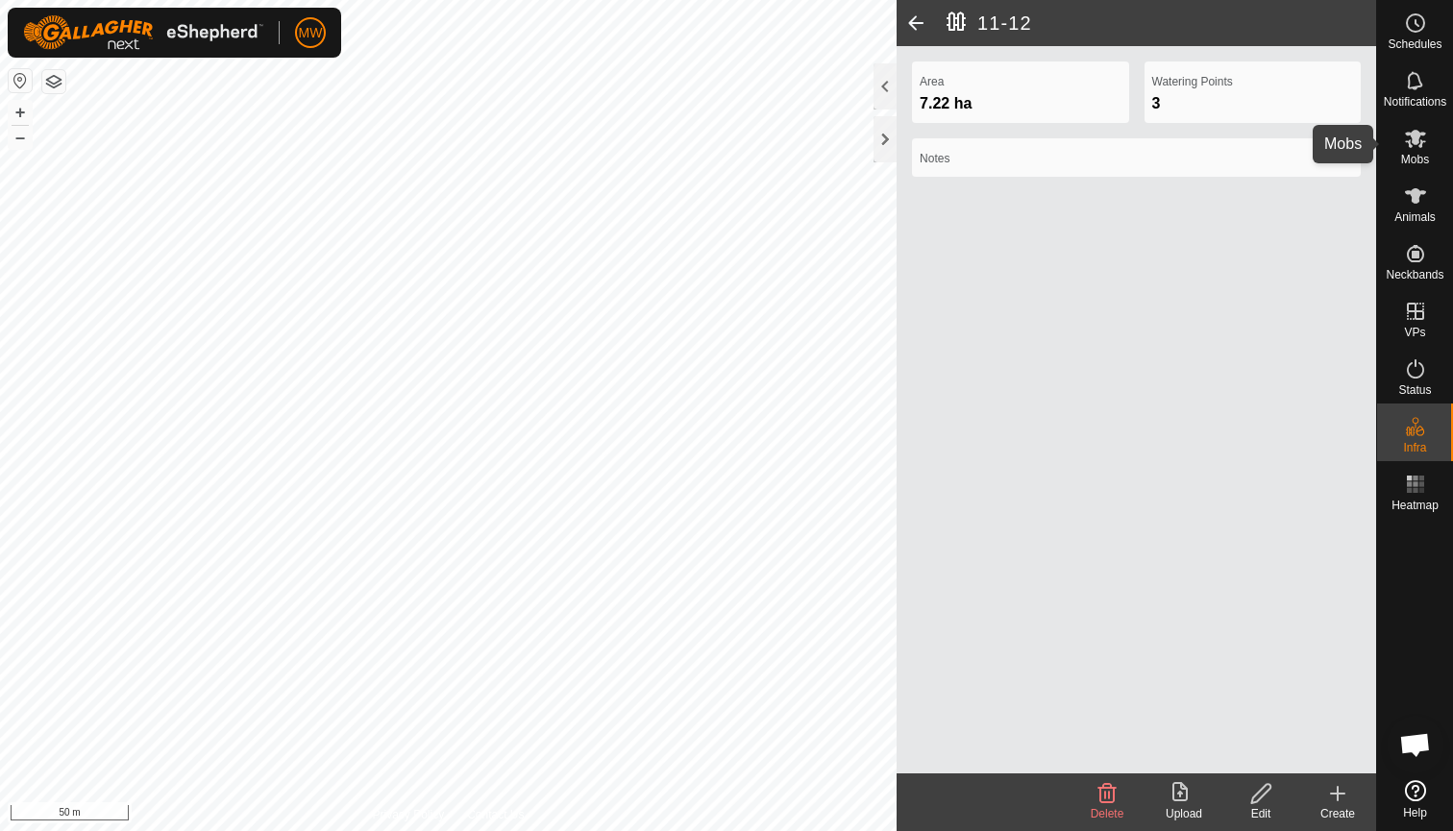
click at [1414, 146] on icon at bounding box center [1415, 138] width 23 height 23
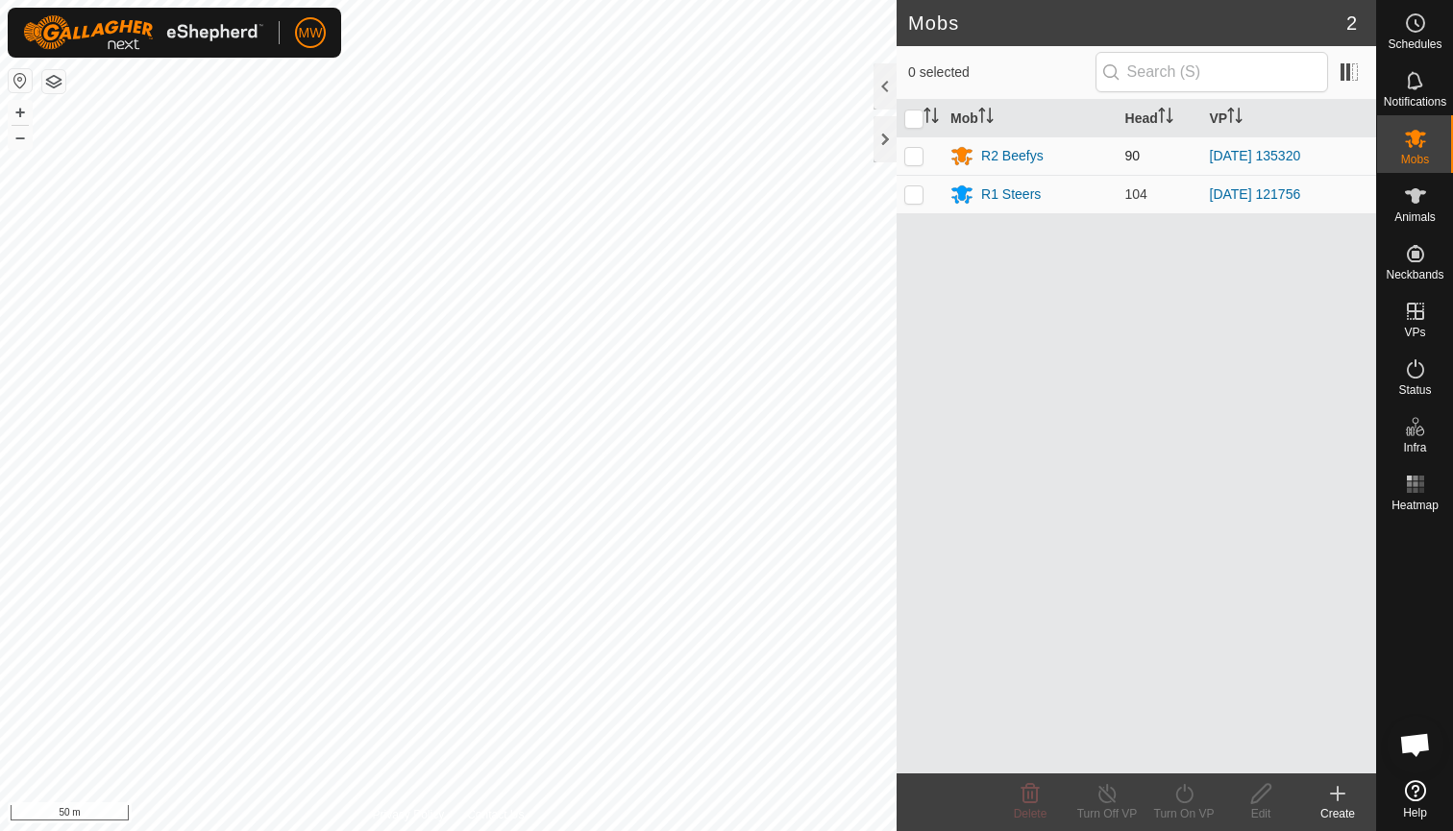
click at [908, 157] on p-checkbox at bounding box center [913, 155] width 19 height 15
checkbox input "true"
click at [1182, 803] on icon at bounding box center [1183, 793] width 17 height 19
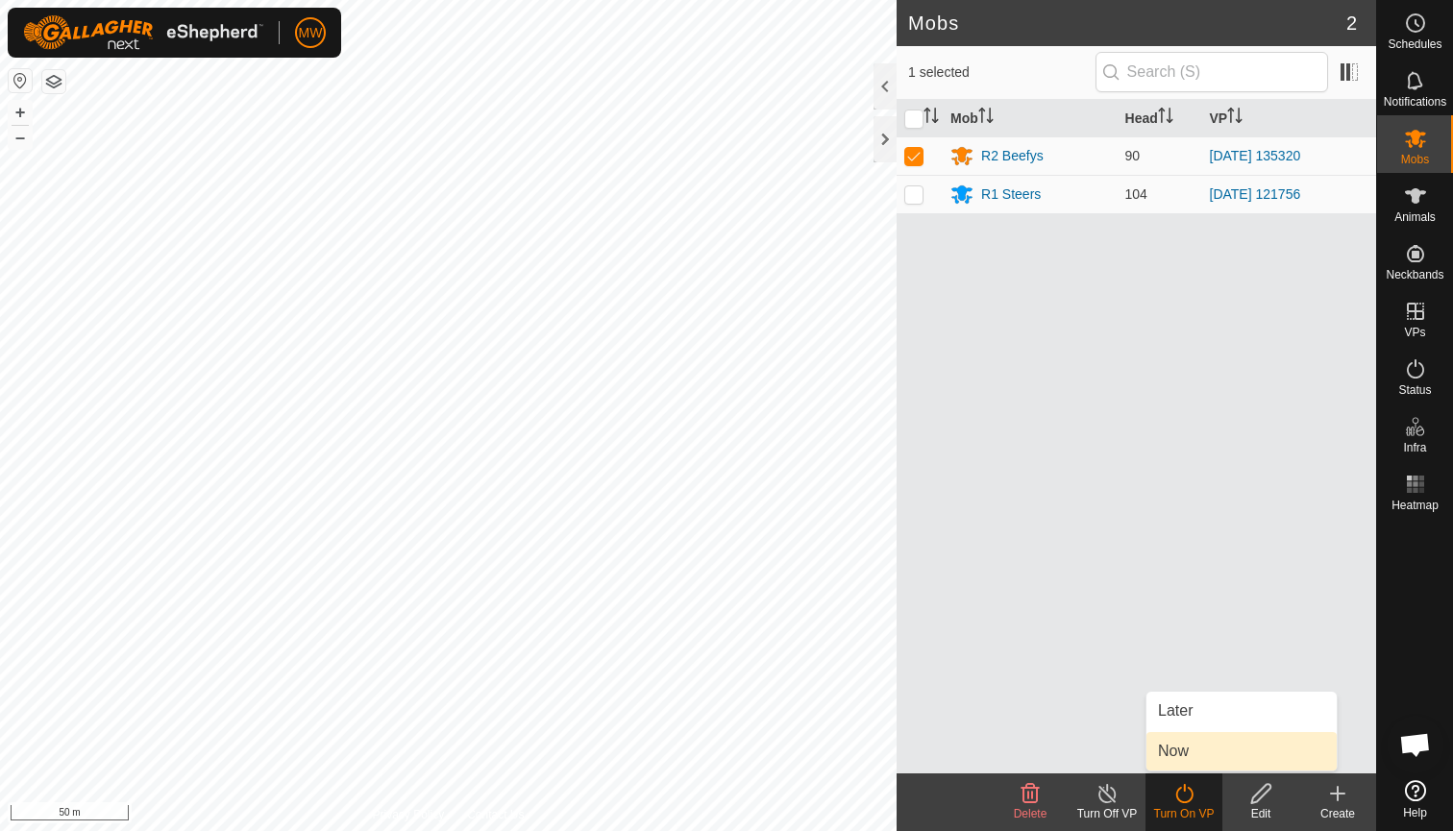
click at [1174, 748] on link "Now" at bounding box center [1242, 751] width 190 height 38
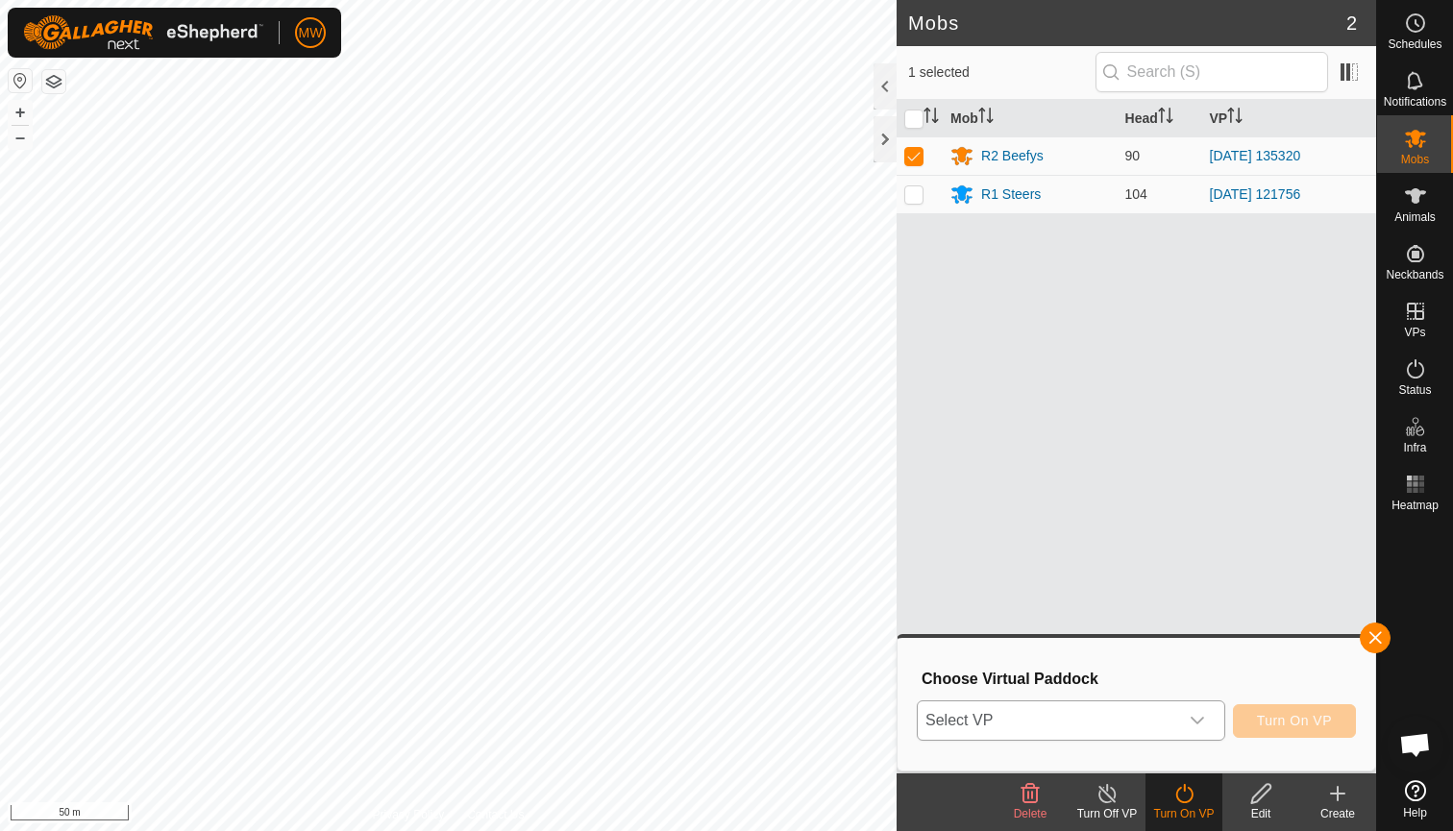
click at [1199, 722] on icon "dropdown trigger" at bounding box center [1197, 721] width 13 height 8
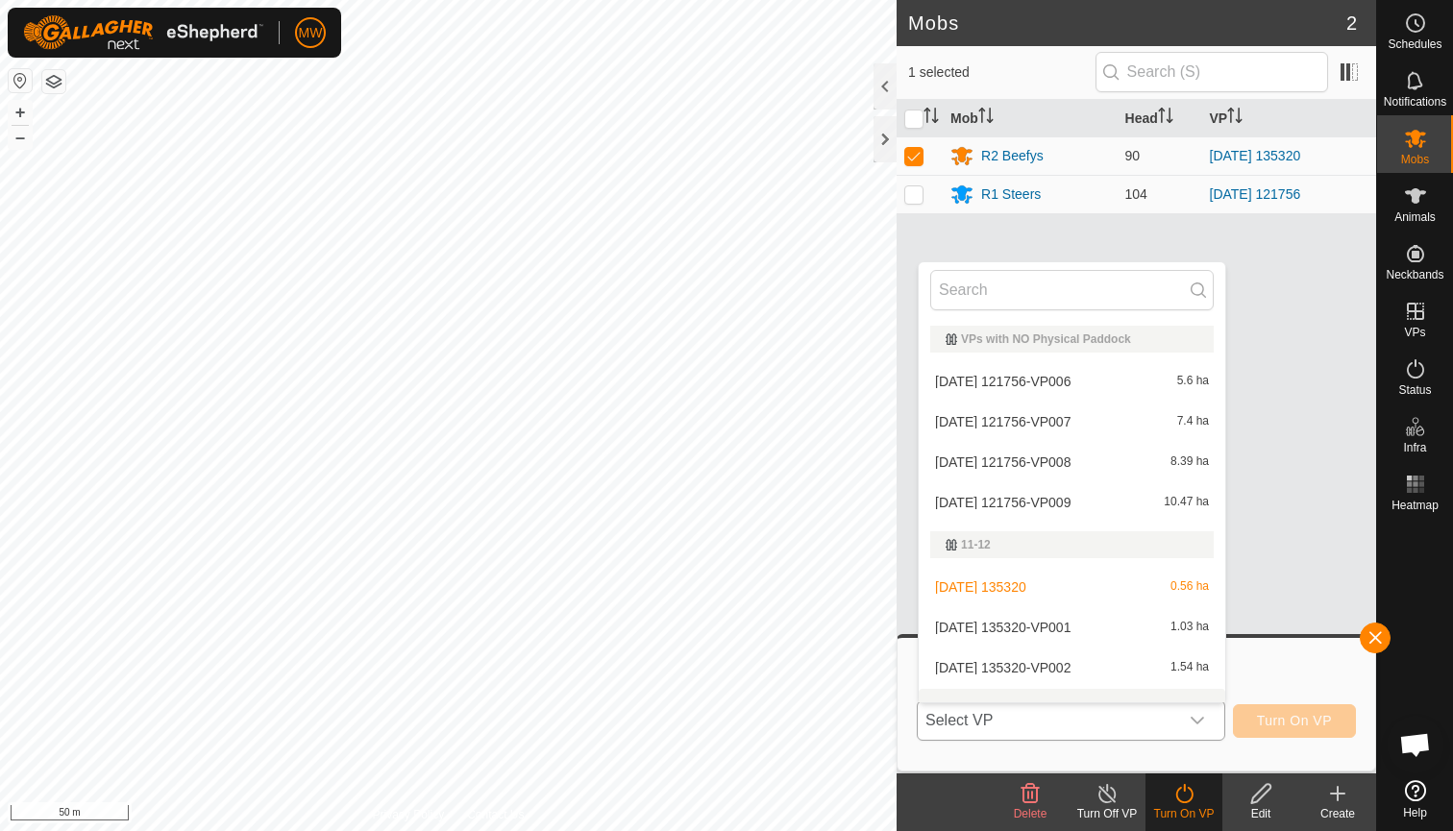
scroll to position [25, 0]
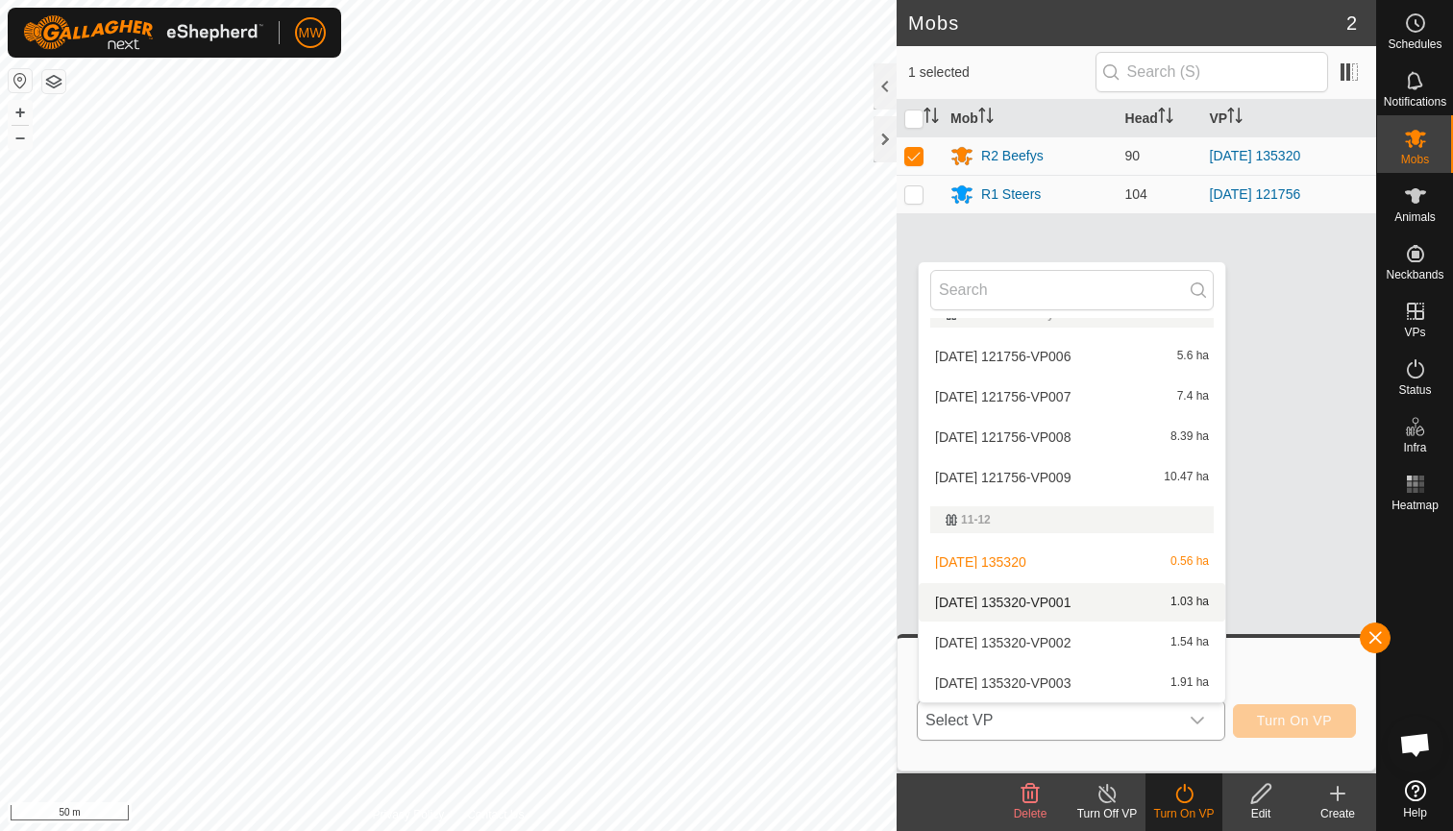
click at [1036, 604] on li "[DATE] 135320-VP001 1.03 ha" at bounding box center [1072, 602] width 307 height 38
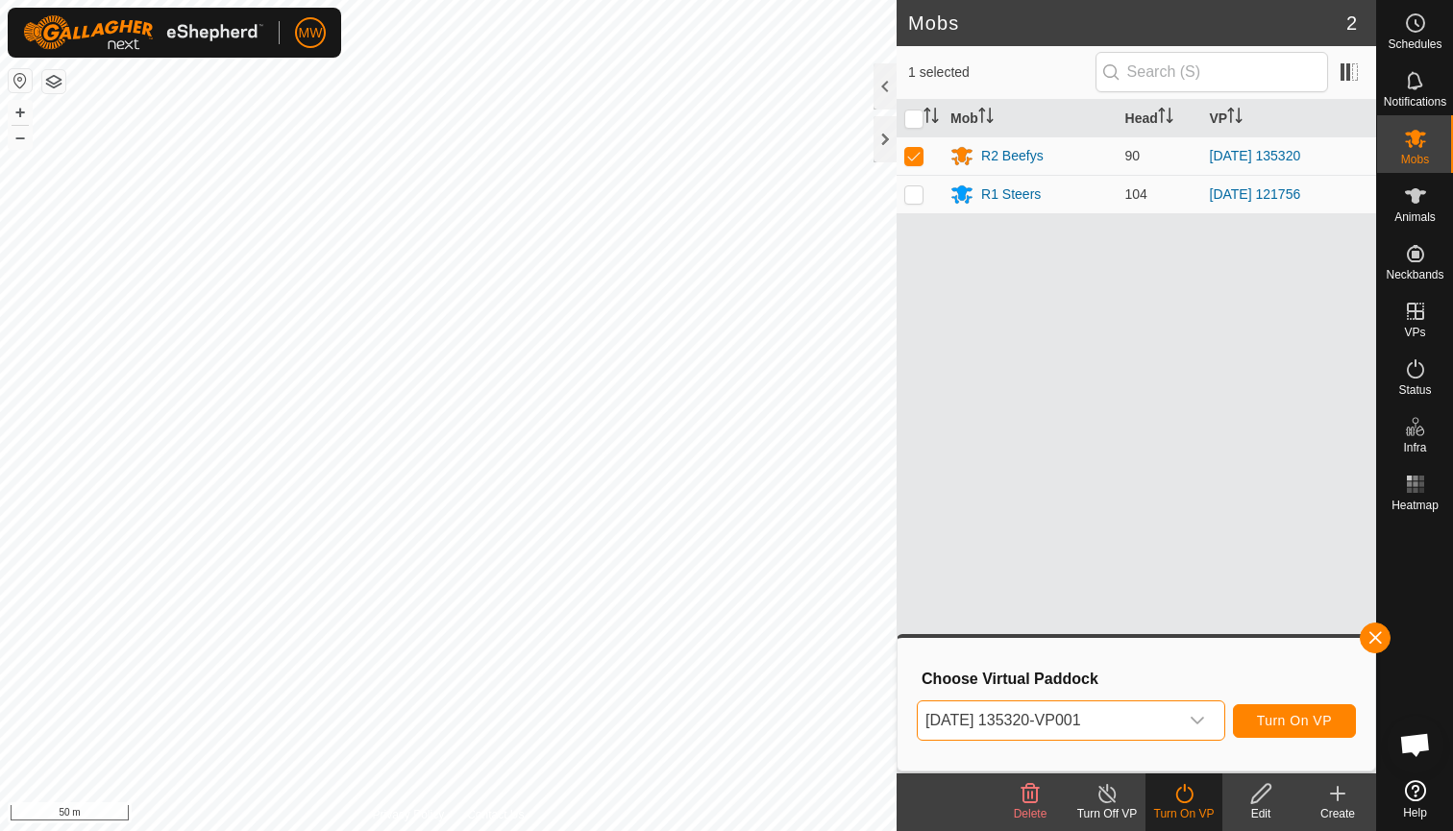
click at [1298, 723] on span "Turn On VP" at bounding box center [1294, 720] width 75 height 15
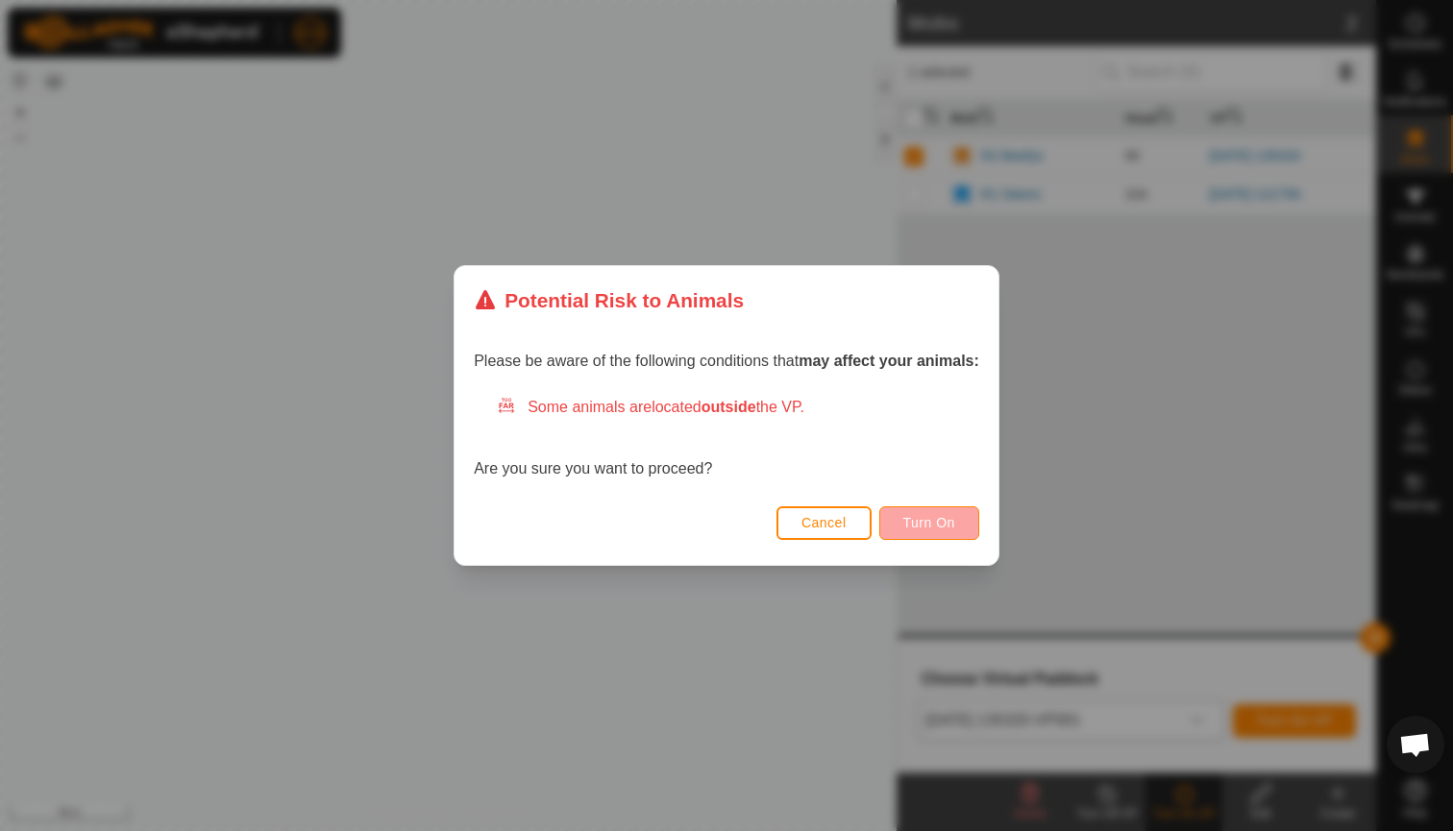
click at [927, 530] on span "Turn On" at bounding box center [929, 522] width 52 height 15
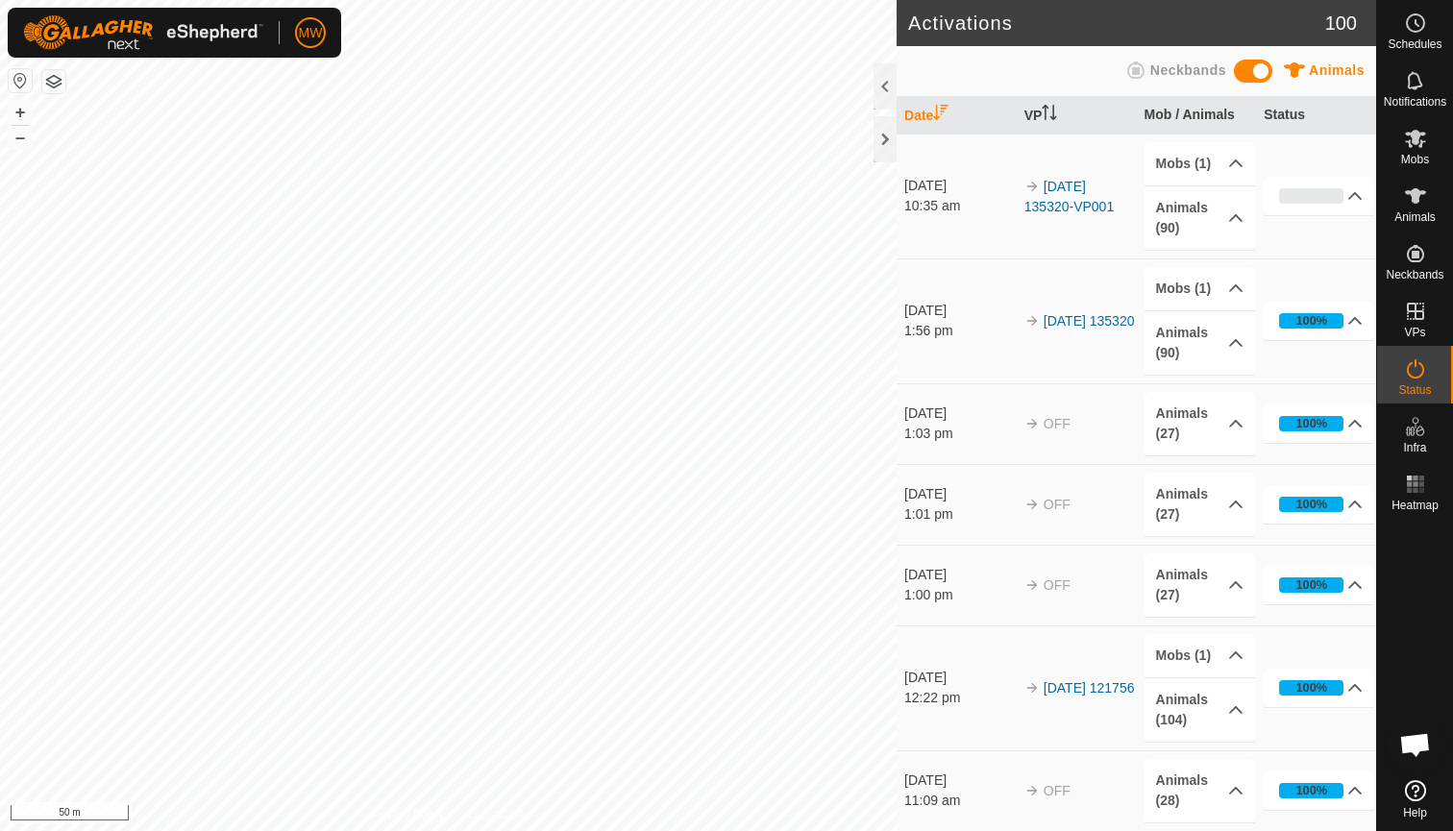
click at [719, 0] on html "MW Schedules Notifications Mobs Animals Neckbands VPs Status Infra Heatmap Help…" at bounding box center [726, 415] width 1453 height 831
click at [740, 0] on html "MW Schedules Notifications Mobs Animals Neckbands VPs Status Infra Heatmap Help…" at bounding box center [726, 415] width 1453 height 831
